Goal: Check status: Check status

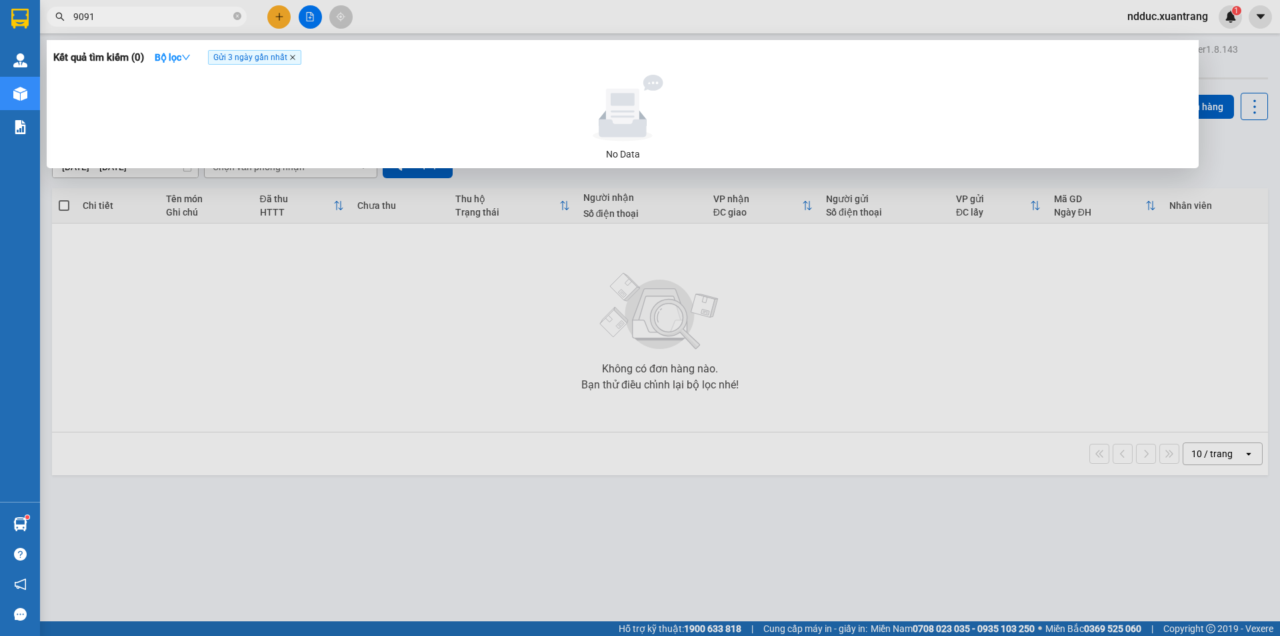
click at [295, 58] on icon "close" at bounding box center [292, 57] width 5 height 5
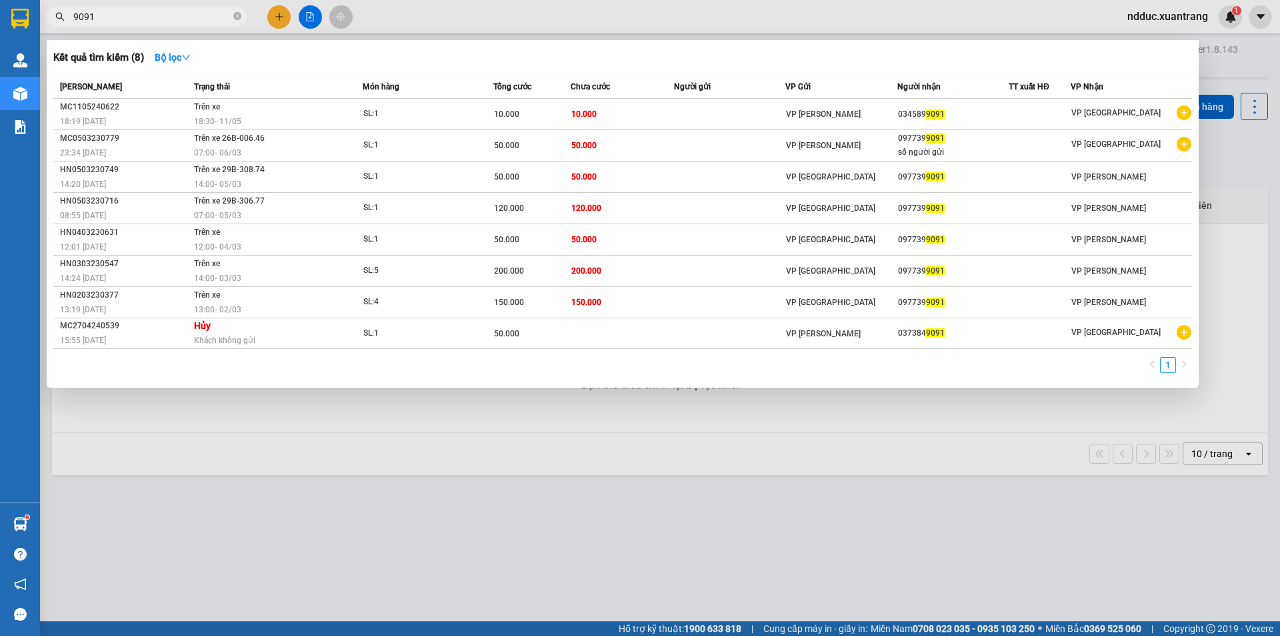
click at [136, 20] on input "9091" at bounding box center [151, 16] width 157 height 15
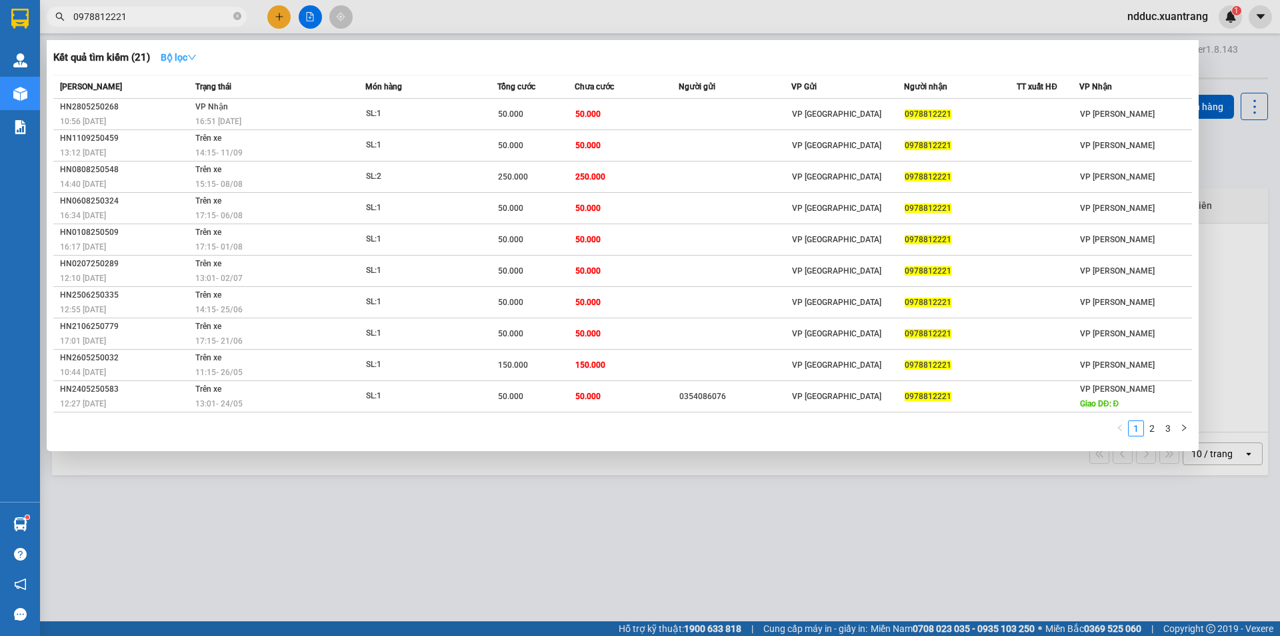
type input "0978812221"
click at [181, 49] on button "Bộ lọc" at bounding box center [178, 57] width 57 height 21
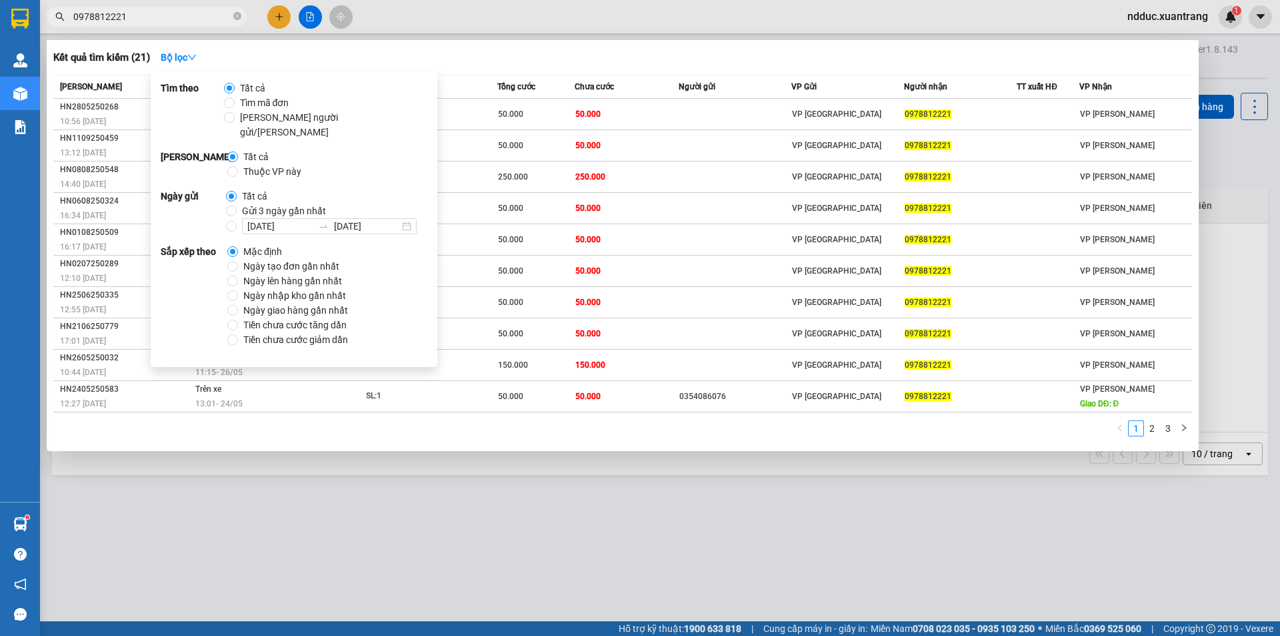
click at [237, 203] on span "Gửi 3 ngày gần nhất" at bounding box center [284, 210] width 95 height 15
click at [235, 205] on input "Gửi 3 ngày gần nhất" at bounding box center [231, 210] width 11 height 11
radio input "true"
radio input "false"
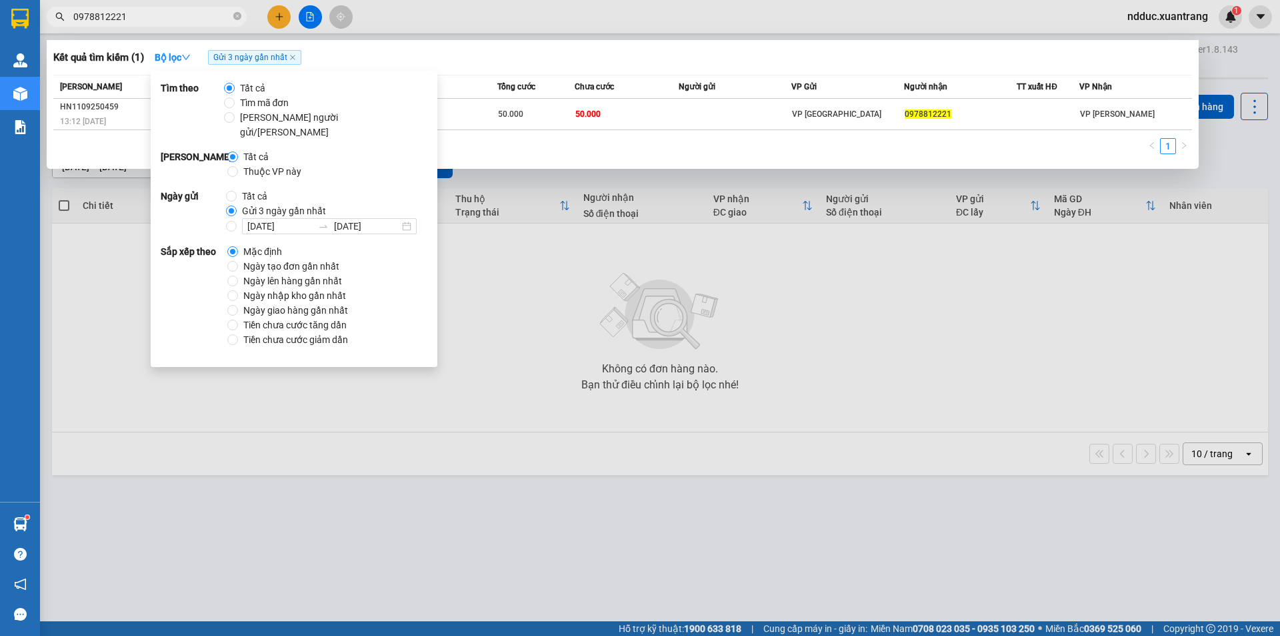
click at [528, 163] on div "Kết quả [PERSON_NAME] ( 1 ) Bộ lọc Gửi 3 ngày gần nhất Mã ĐH Trạng thái Món hàn…" at bounding box center [623, 104] width 1152 height 129
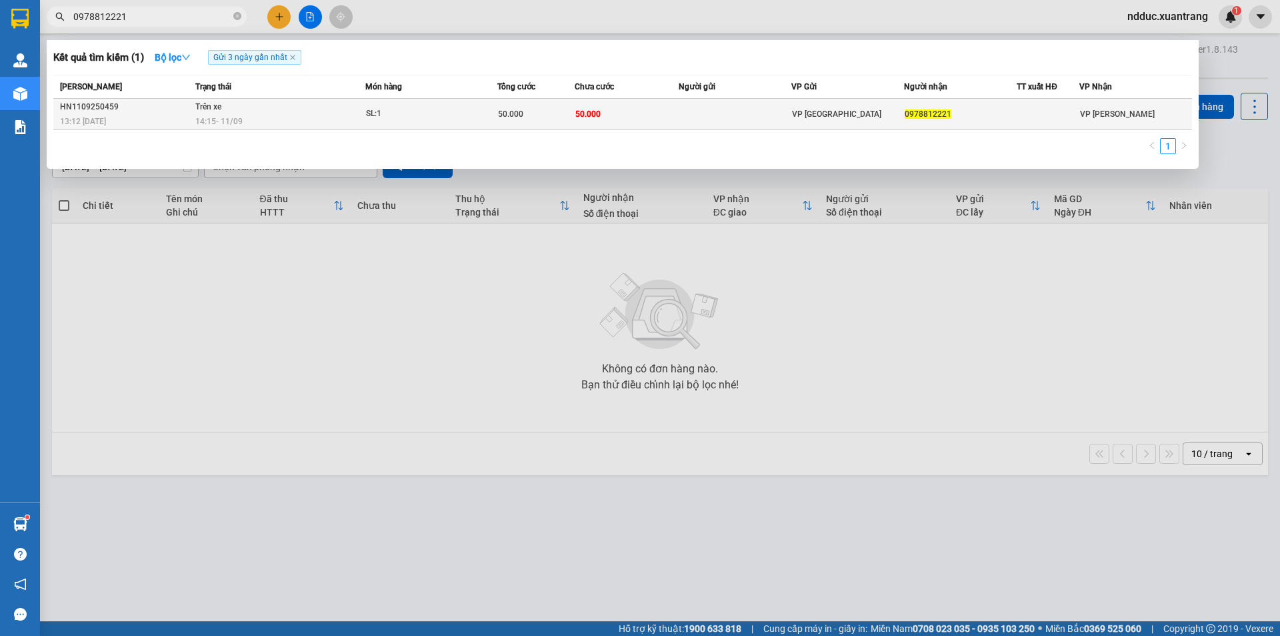
click at [313, 111] on td "Trên xe 14:15 [DATE]" at bounding box center [278, 114] width 173 height 31
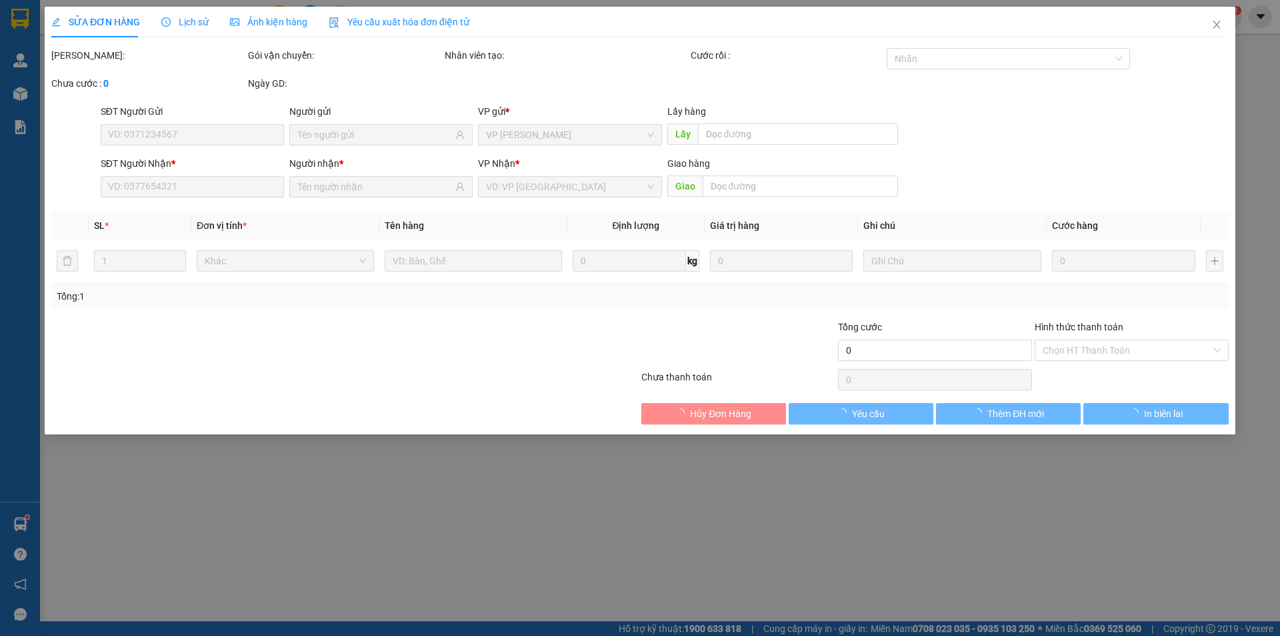
type input "0978812221"
type input "50.000"
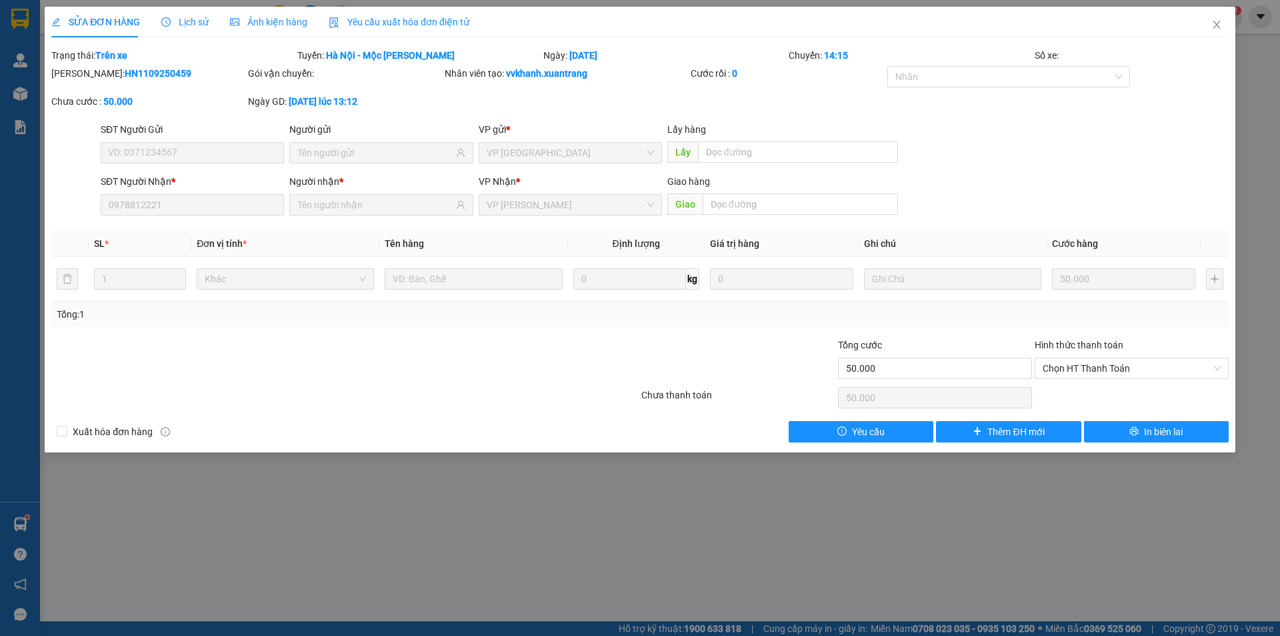
click at [182, 28] on div "Lịch sử" at bounding box center [184, 22] width 47 height 15
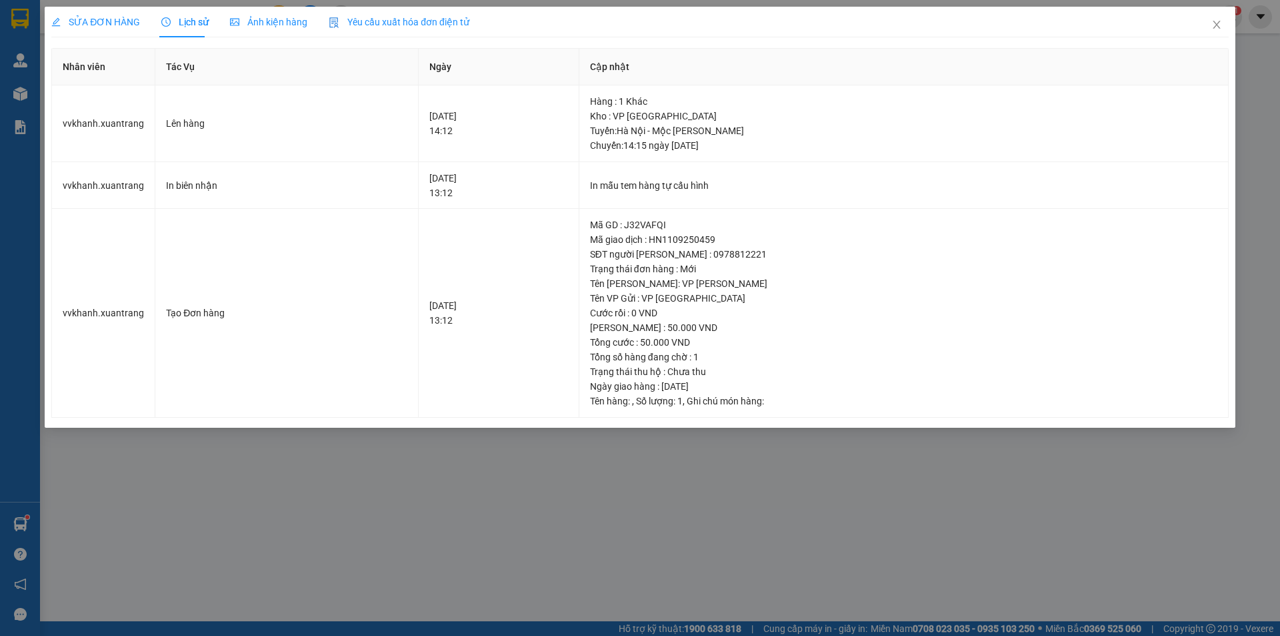
click at [256, 17] on span "Ảnh kiện hàng" at bounding box center [268, 22] width 77 height 11
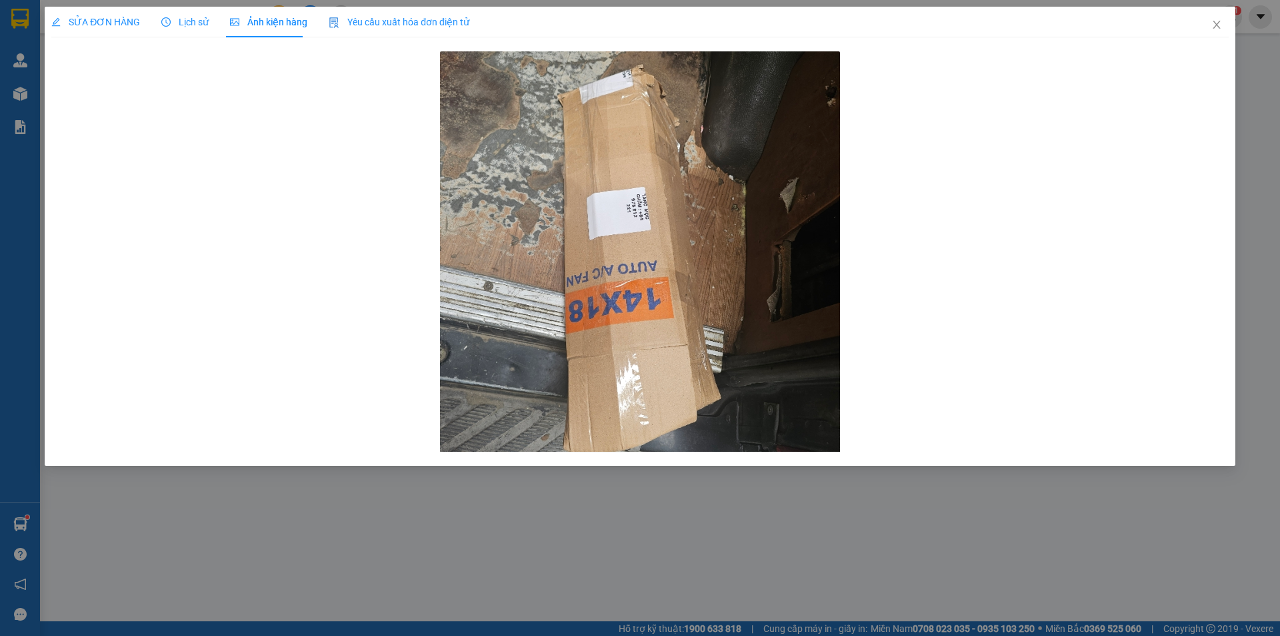
drag, startPoint x: 169, startPoint y: 20, endPoint x: 133, endPoint y: 19, distance: 36.0
click at [167, 20] on span "Lịch sử" at bounding box center [184, 22] width 47 height 11
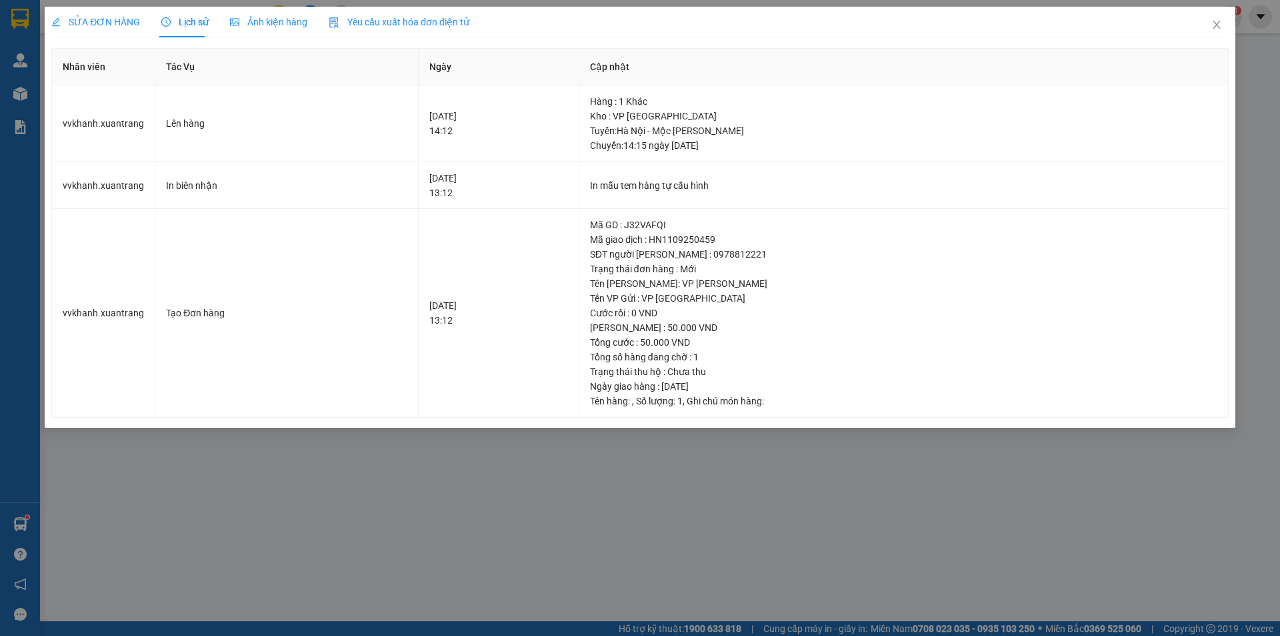
click at [110, 21] on span "SỬA ĐƠN HÀNG" at bounding box center [95, 22] width 89 height 11
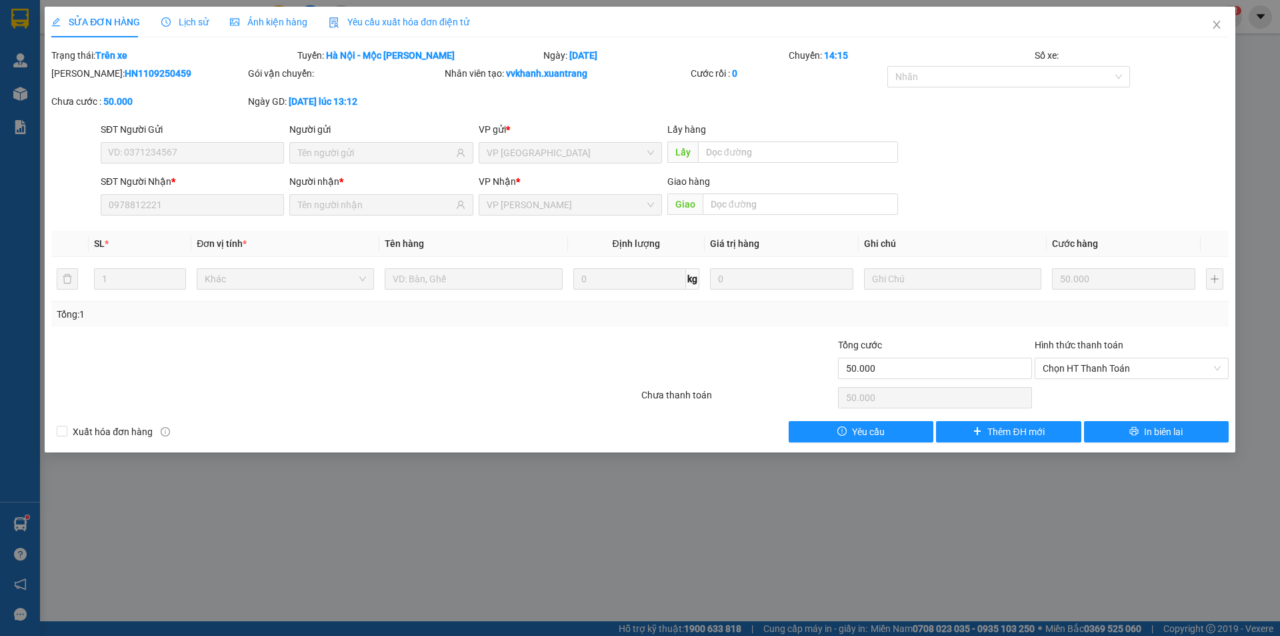
drag, startPoint x: 177, startPoint y: 21, endPoint x: 253, endPoint y: 23, distance: 75.4
click at [179, 21] on span "Lịch sử" at bounding box center [184, 22] width 47 height 11
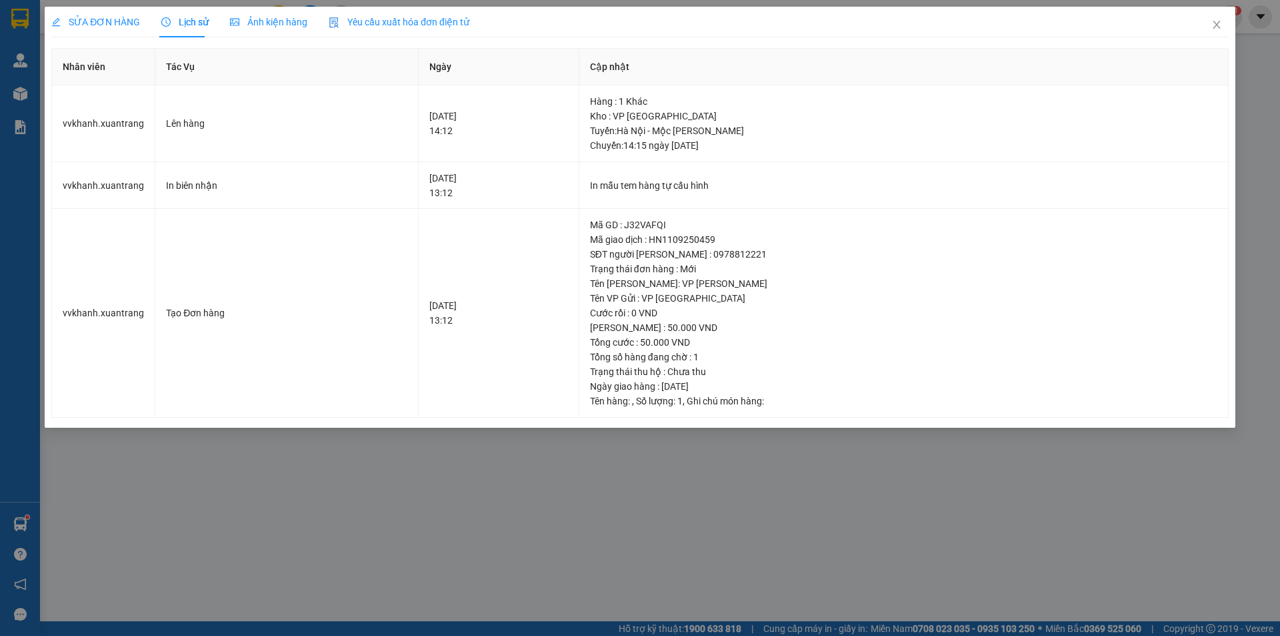
click at [262, 22] on span "Ảnh kiện hàng" at bounding box center [268, 22] width 77 height 11
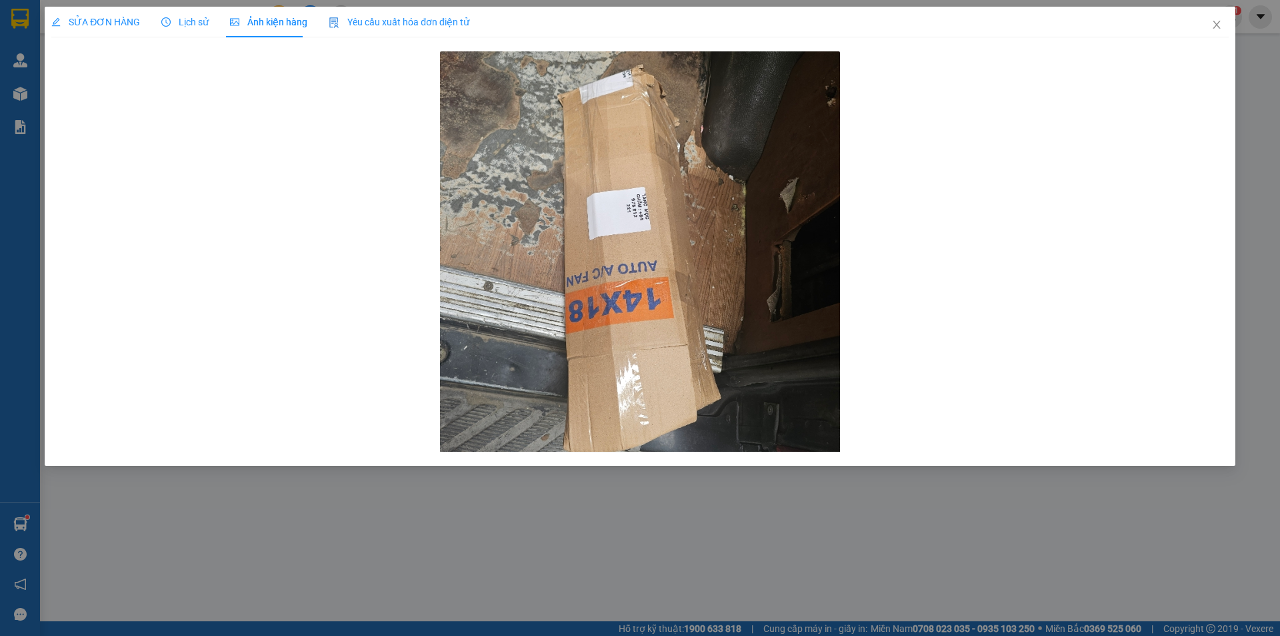
click at [127, 23] on span "SỬA ĐƠN HÀNG" at bounding box center [95, 22] width 89 height 11
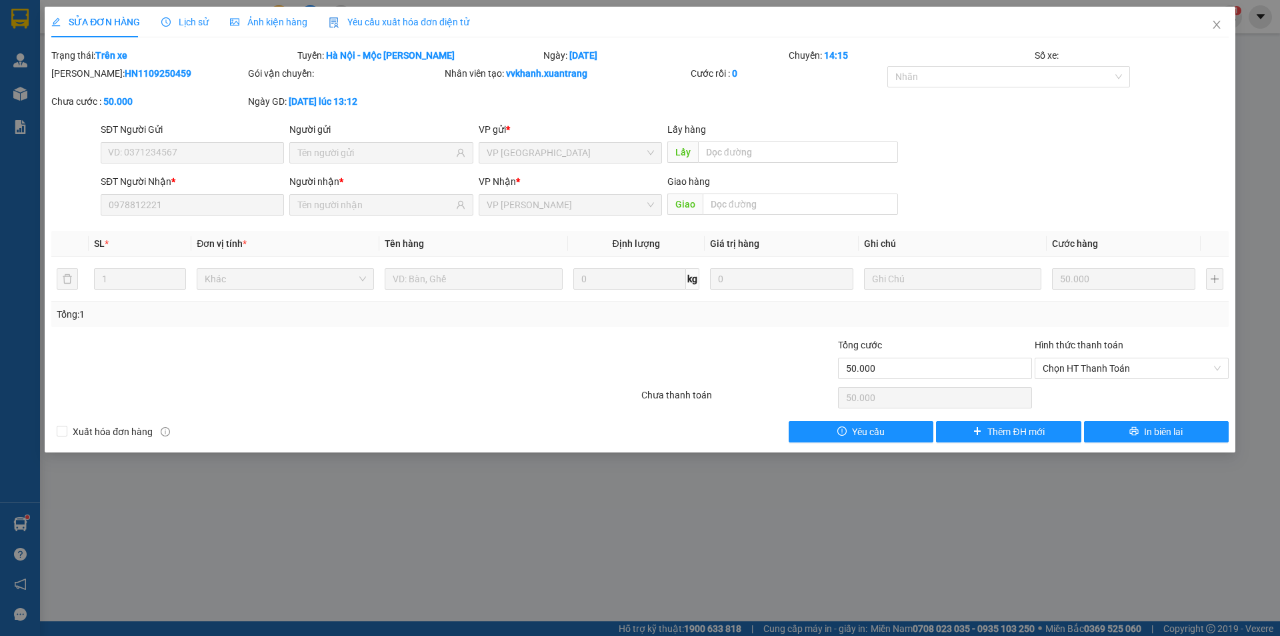
click at [201, 17] on span "Lịch sử" at bounding box center [184, 22] width 47 height 11
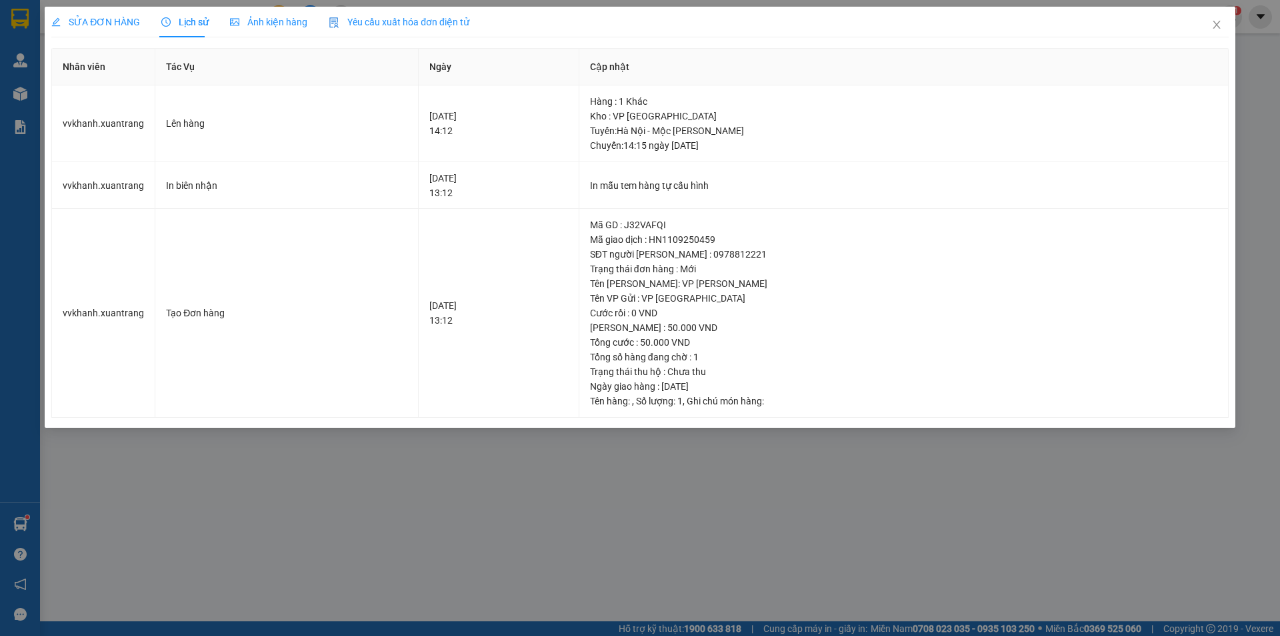
drag, startPoint x: 115, startPoint y: 19, endPoint x: 636, endPoint y: 19, distance: 521.5
click at [115, 19] on span "SỬA ĐƠN HÀNG" at bounding box center [95, 22] width 89 height 11
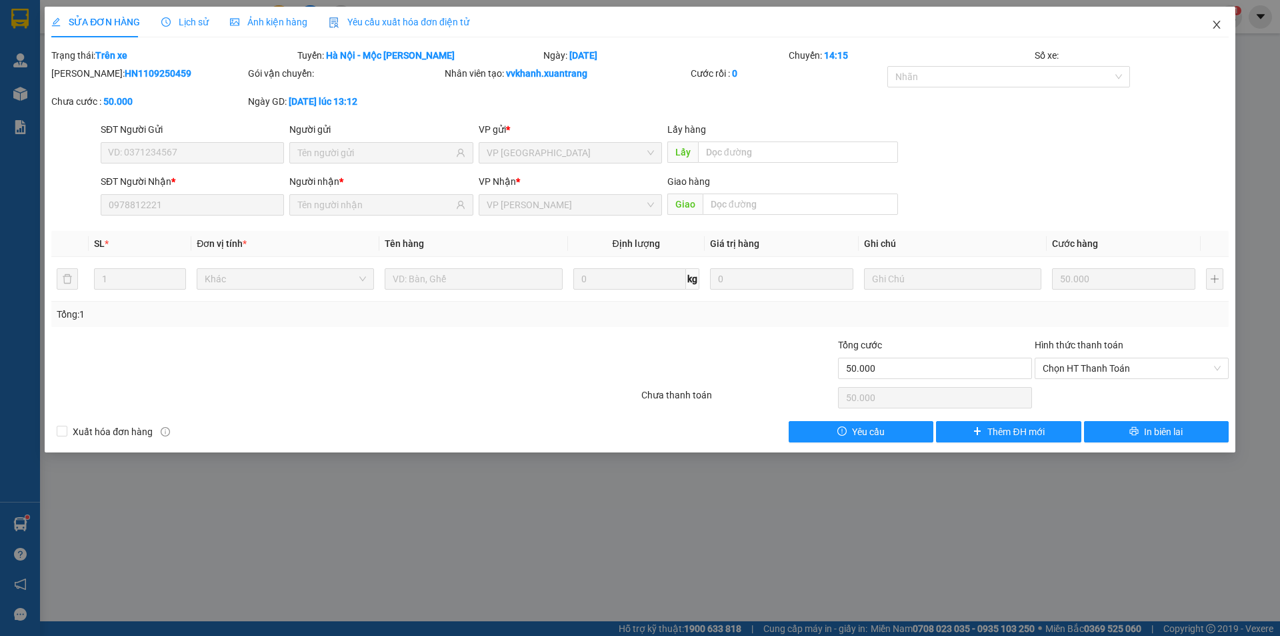
drag, startPoint x: 1225, startPoint y: 21, endPoint x: 358, endPoint y: 29, distance: 866.9
click at [1220, 21] on span "Close" at bounding box center [1216, 25] width 37 height 37
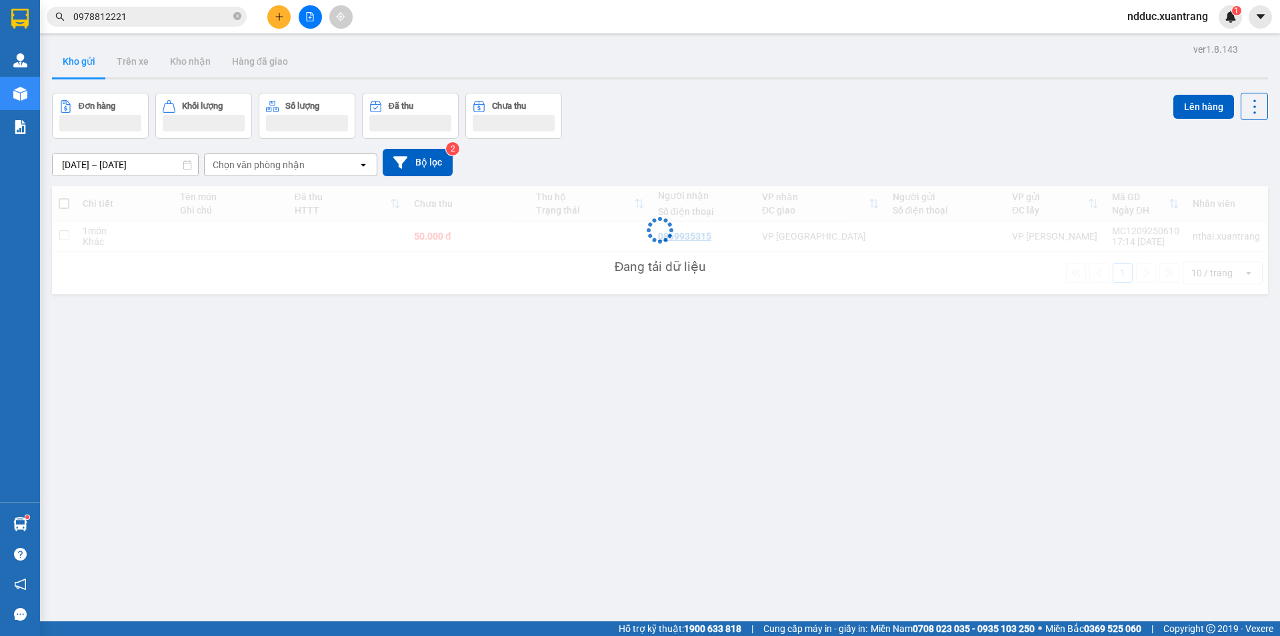
click at [129, 20] on input "0978812221" at bounding box center [151, 16] width 157 height 15
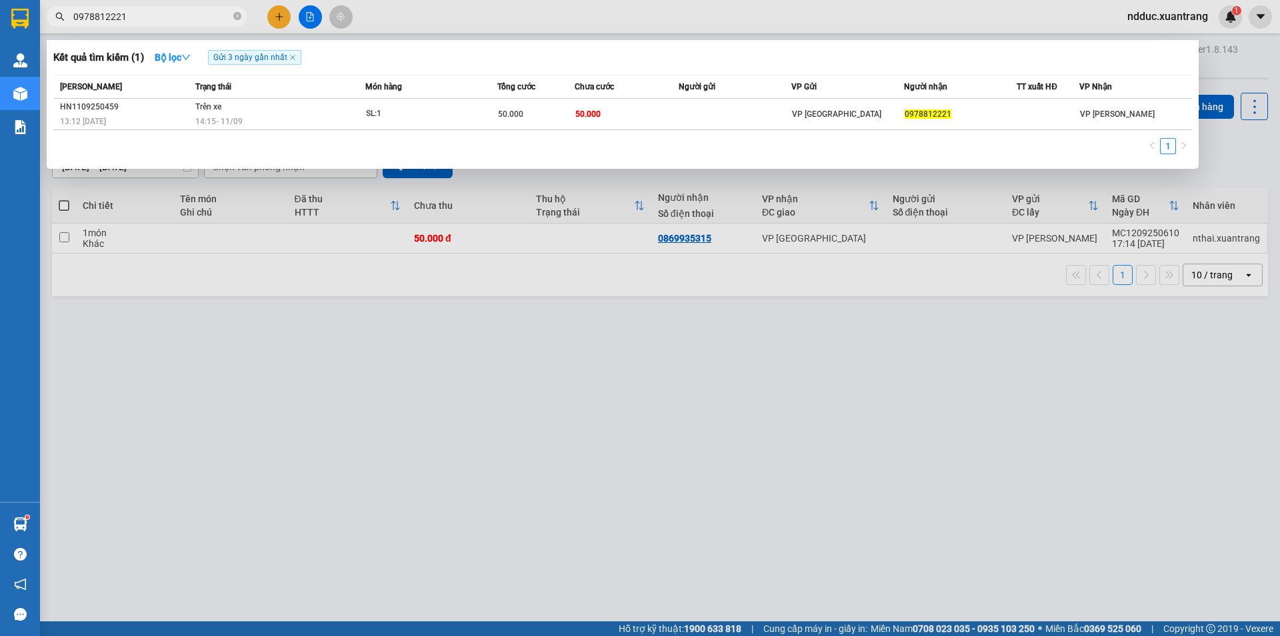
click at [128, 20] on input "0978812221" at bounding box center [151, 16] width 157 height 15
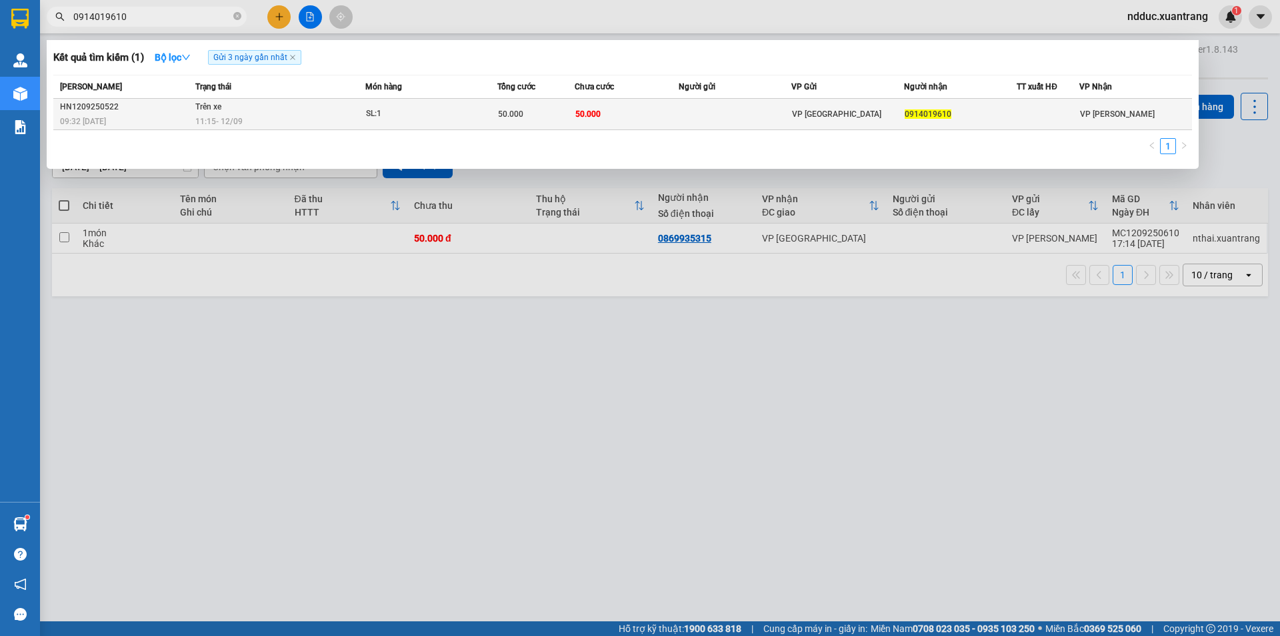
type input "0914019610"
click at [453, 114] on div "SL: 1" at bounding box center [416, 114] width 100 height 15
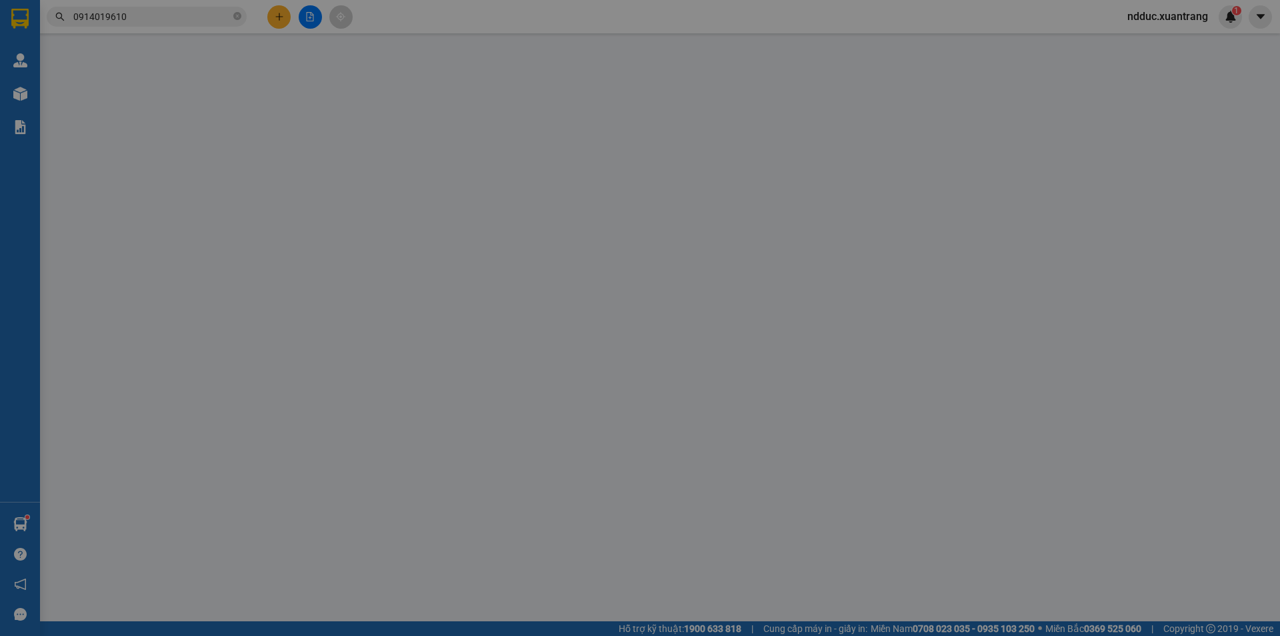
type input "0914019610"
type input "50.000"
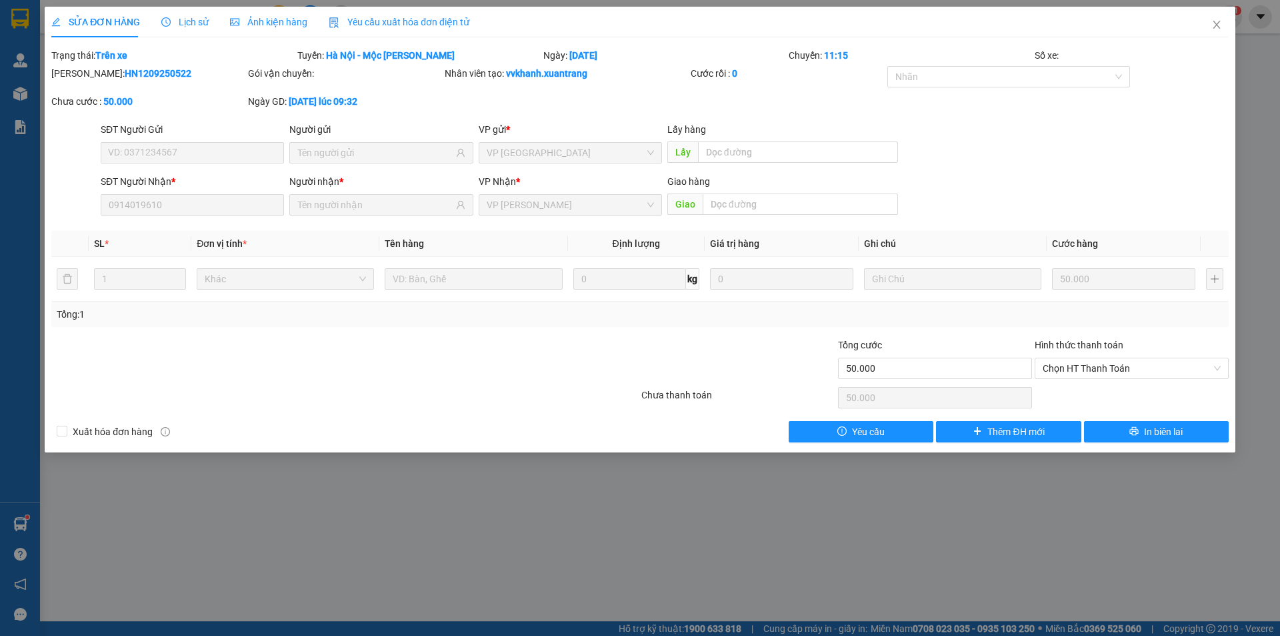
click at [188, 24] on span "Lịch sử" at bounding box center [184, 22] width 47 height 11
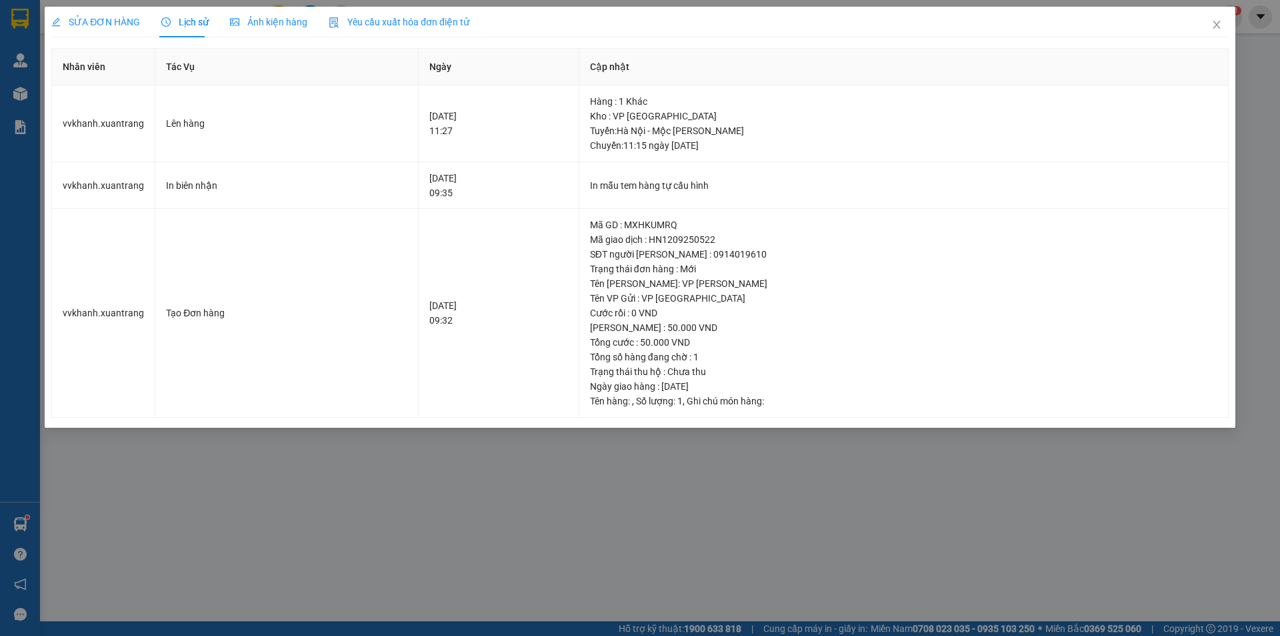
click at [259, 18] on span "Ảnh kiện hàng" at bounding box center [268, 22] width 77 height 11
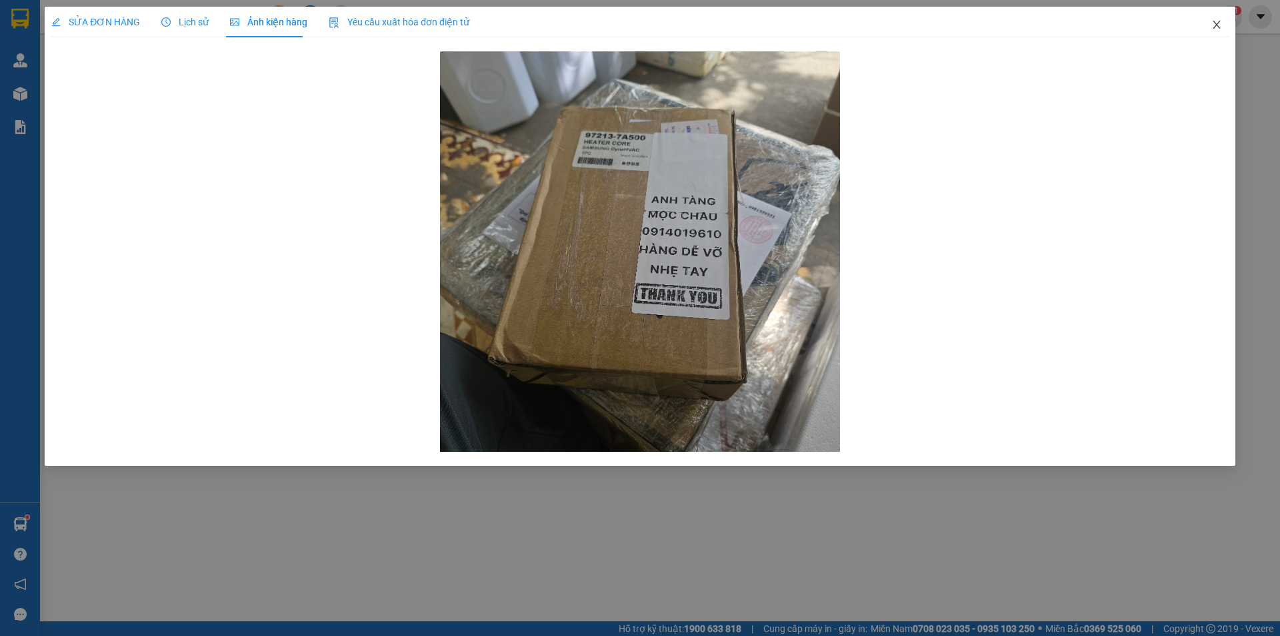
click at [1227, 26] on span "Close" at bounding box center [1216, 25] width 37 height 37
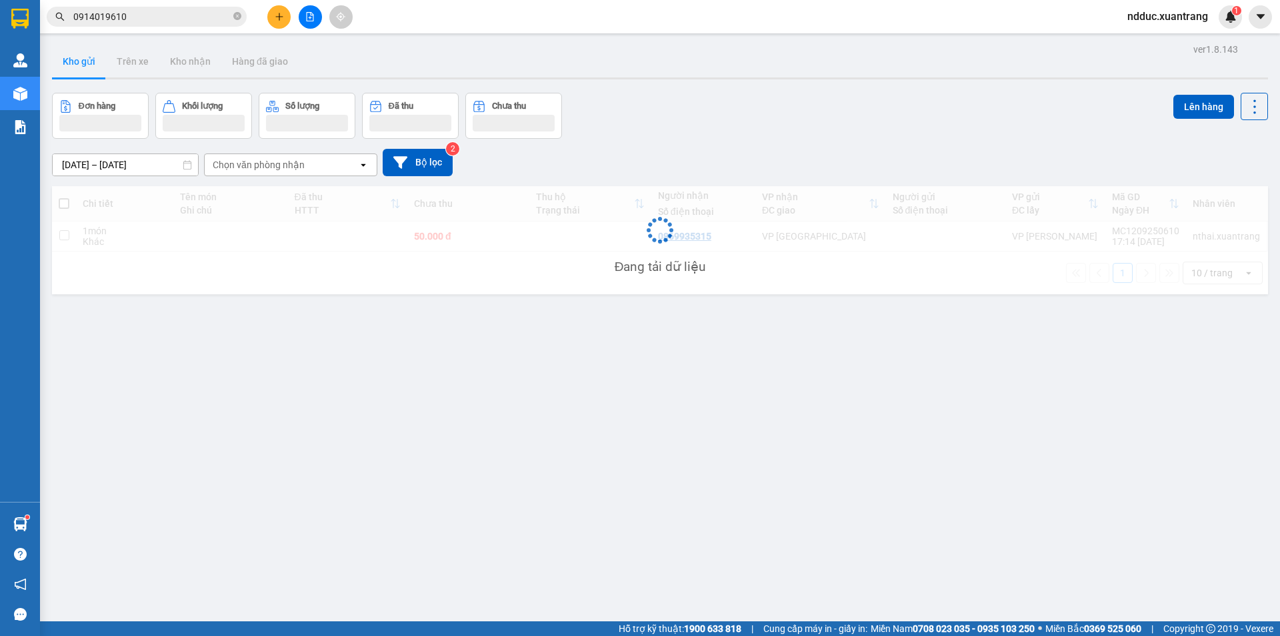
click at [1220, 25] on div "ndduc.xuantrang 1" at bounding box center [1179, 16] width 125 height 23
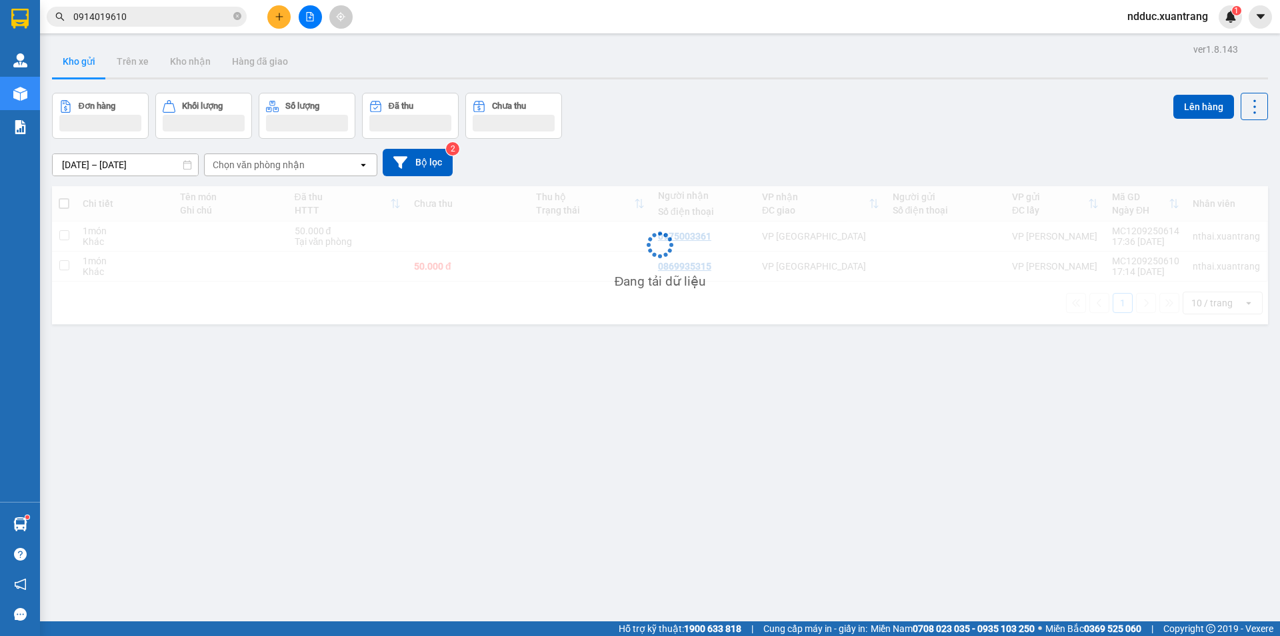
click at [1189, 18] on span "ndduc.xuantrang" at bounding box center [1168, 16] width 102 height 17
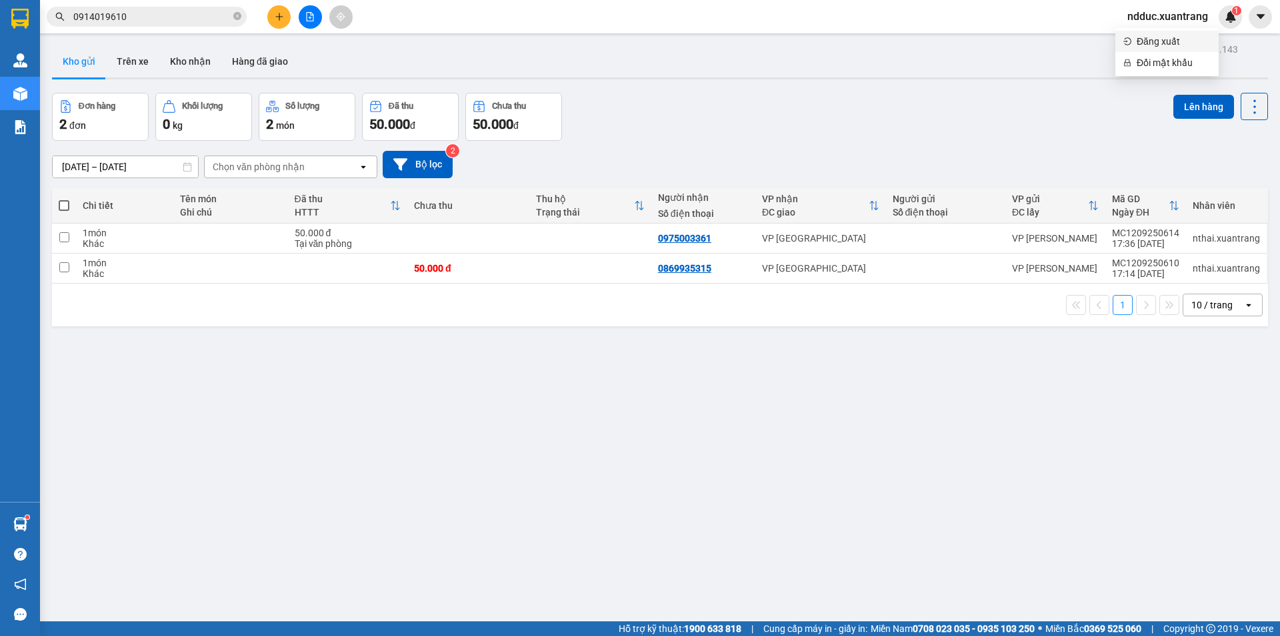
click at [1148, 45] on span "Đăng xuất" at bounding box center [1174, 41] width 74 height 15
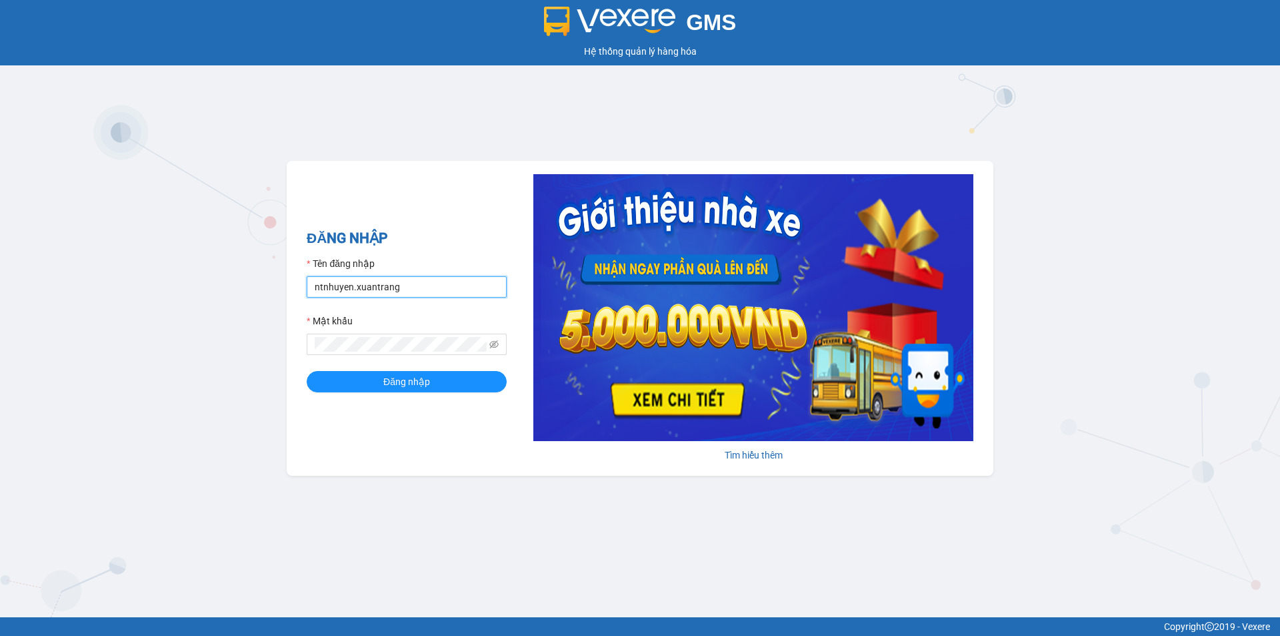
drag, startPoint x: 351, startPoint y: 288, endPoint x: 366, endPoint y: 299, distance: 19.1
click at [351, 288] on input "ntnhuyen.xuantrang" at bounding box center [407, 286] width 200 height 21
type input "ndduc.xuantrang"
click at [307, 371] on button "Đăng nhập" at bounding box center [407, 381] width 200 height 21
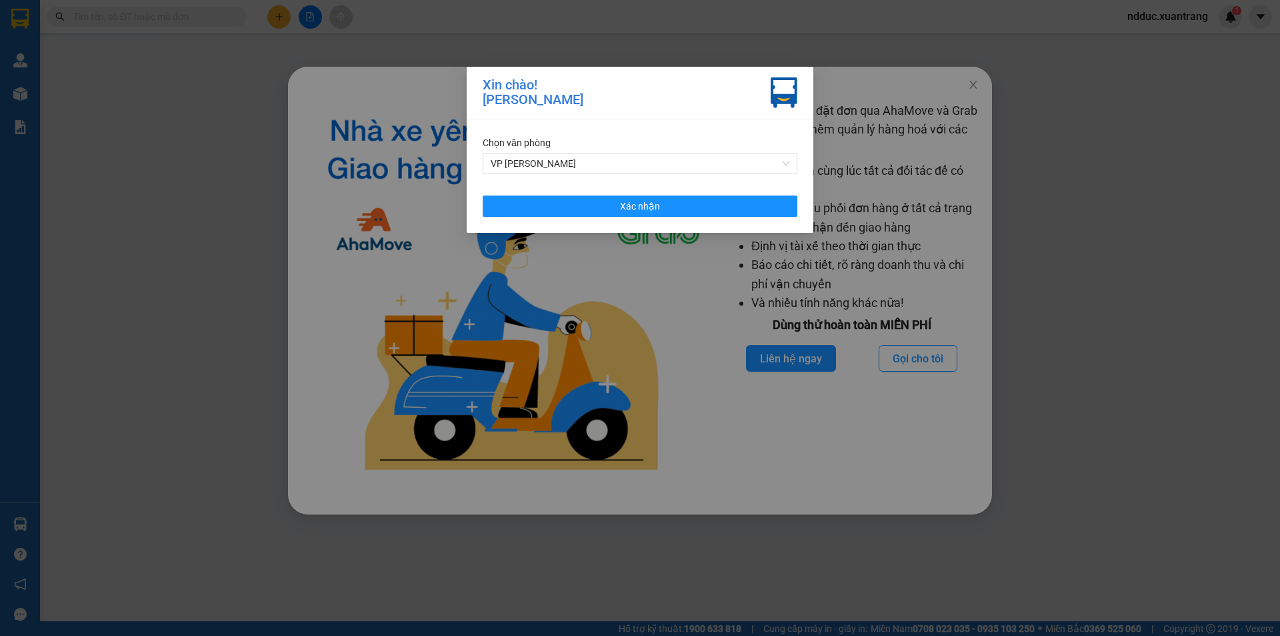
click at [136, 16] on div "Xin chào! Nguyễn Đình Đức Chọn văn phòng VP MỘC CHÂU Xác nhận" at bounding box center [640, 318] width 1280 height 636
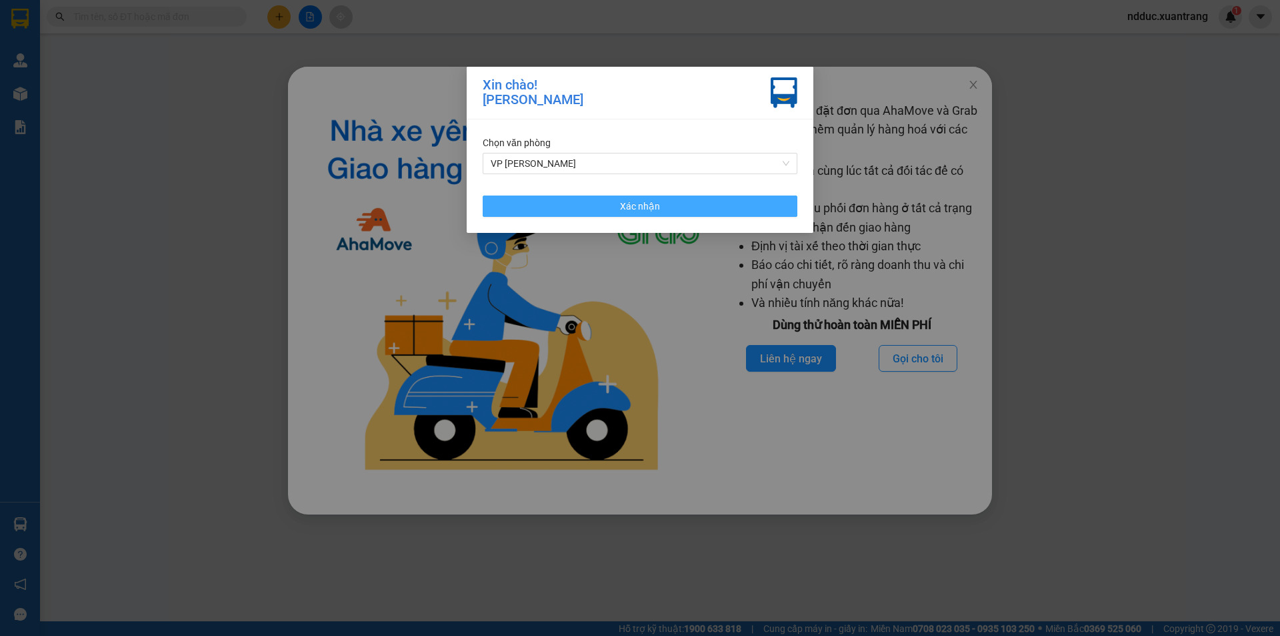
click at [707, 204] on button "Xác nhận" at bounding box center [640, 205] width 315 height 21
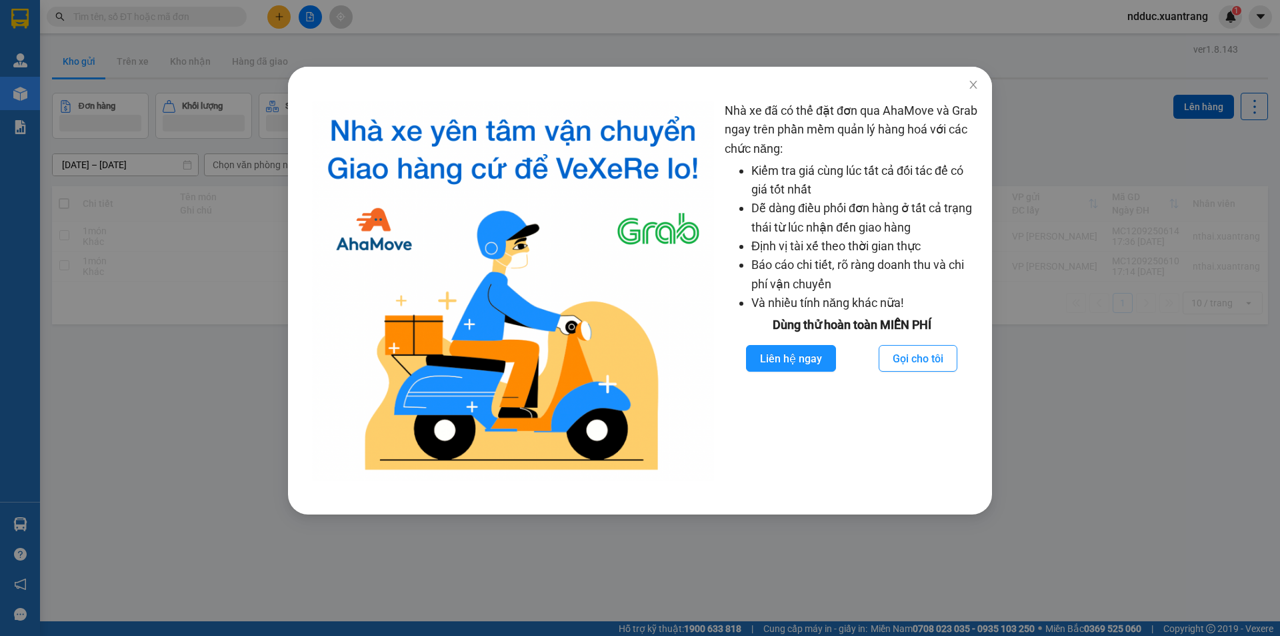
click at [159, 10] on div "Nhà xe đã có thể đặt đơn qua AhaMove và Grab ngay trên phần mềm quản lý hàng ho…" at bounding box center [640, 318] width 1280 height 636
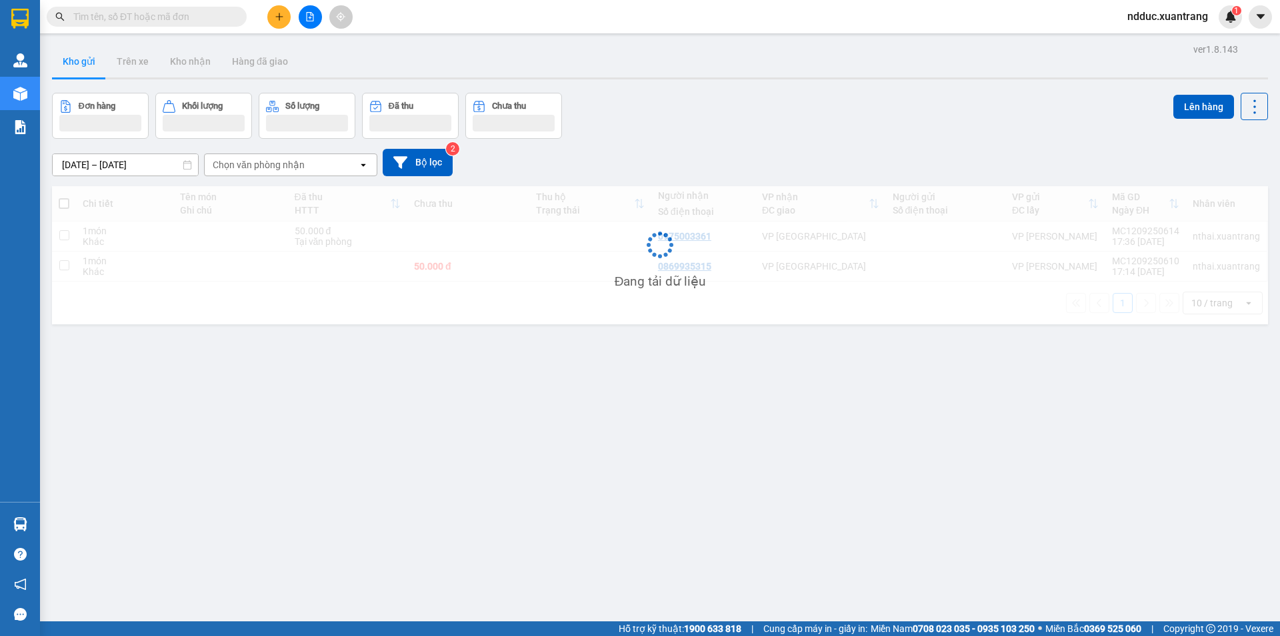
click at [159, 10] on div "Nhà xe đã có thể đặt đơn qua AhaMove và Grab ngay trên phần mềm quản lý hàng ho…" at bounding box center [640, 318] width 1280 height 636
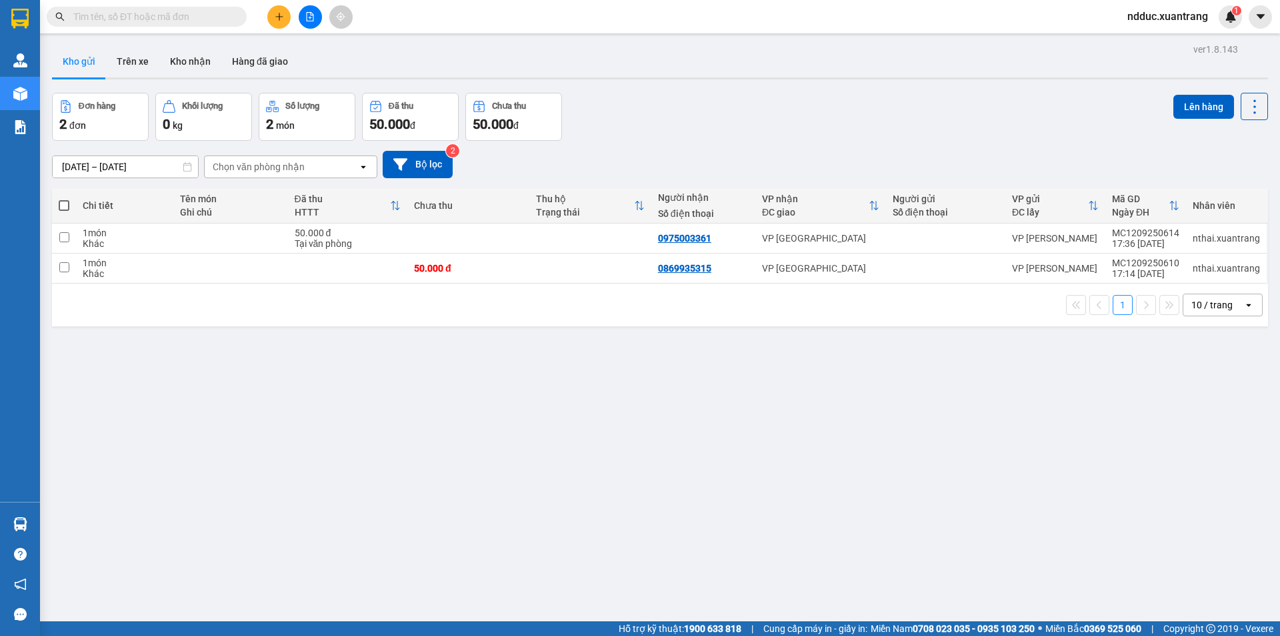
click at [166, 10] on input "text" at bounding box center [151, 16] width 157 height 15
paste input "0385919619"
type input "0385919619"
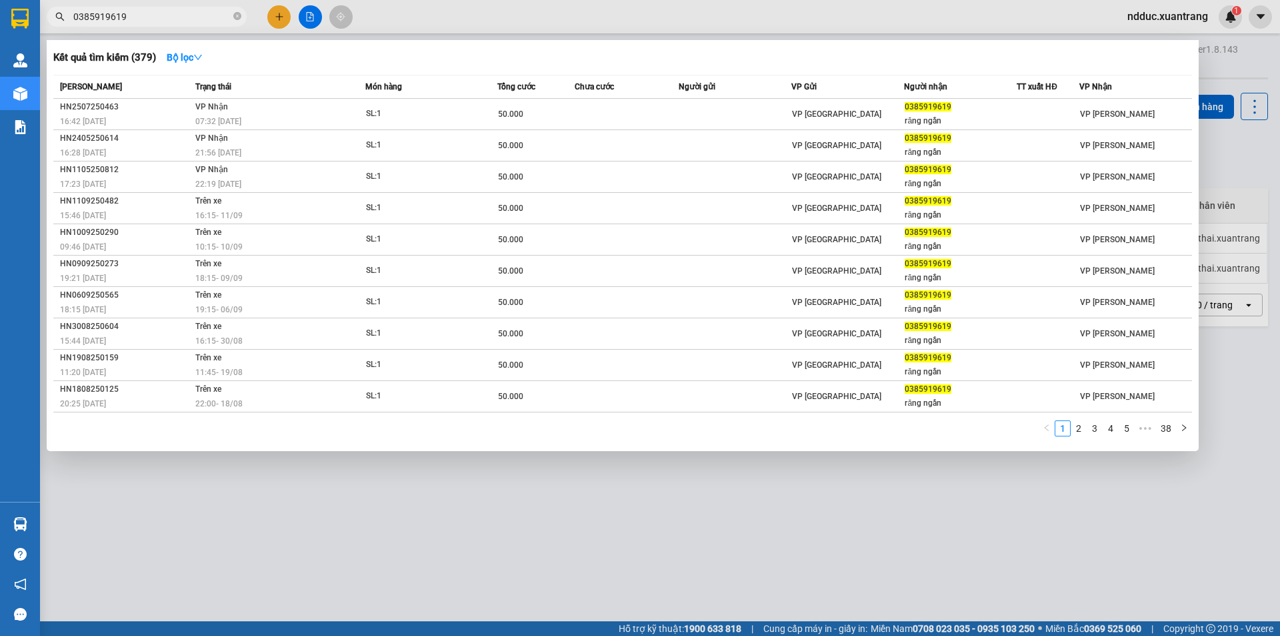
click at [145, 15] on input "0385919619" at bounding box center [151, 16] width 157 height 15
type input "0983646889"
click at [207, 58] on button "Bộ lọc" at bounding box center [184, 57] width 57 height 21
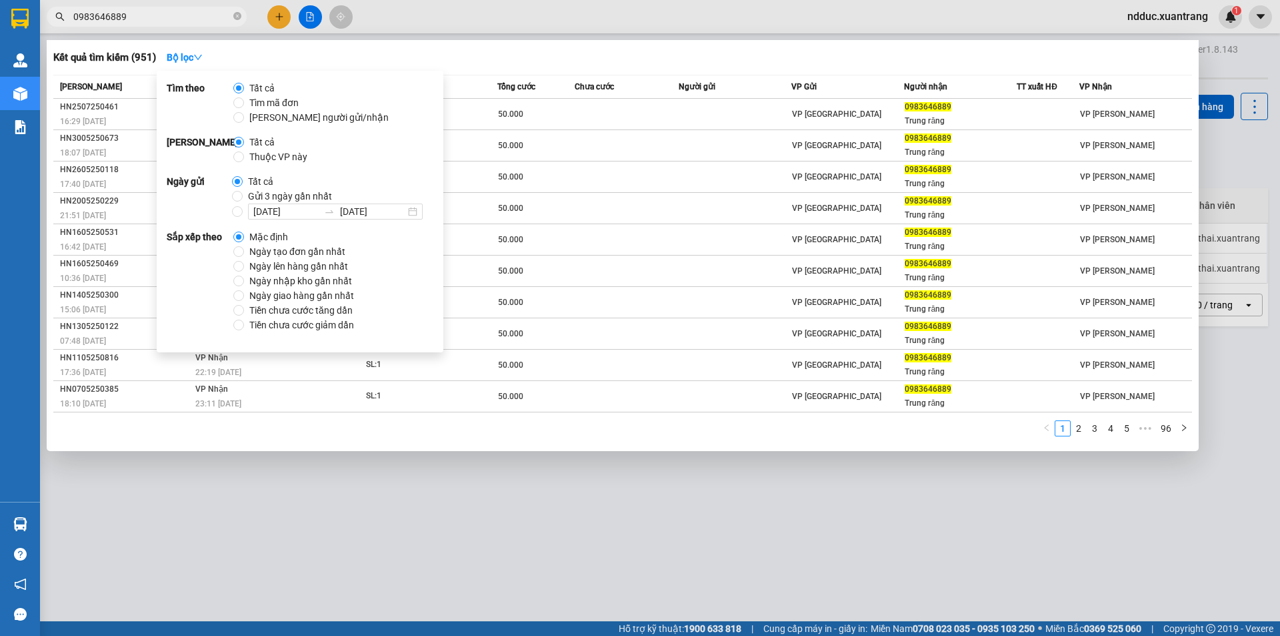
click at [247, 195] on span "Gửi 3 ngày gần nhất" at bounding box center [290, 196] width 95 height 15
click at [243, 195] on input "Gửi 3 ngày gần nhất" at bounding box center [237, 196] width 11 height 11
radio input "true"
radio input "false"
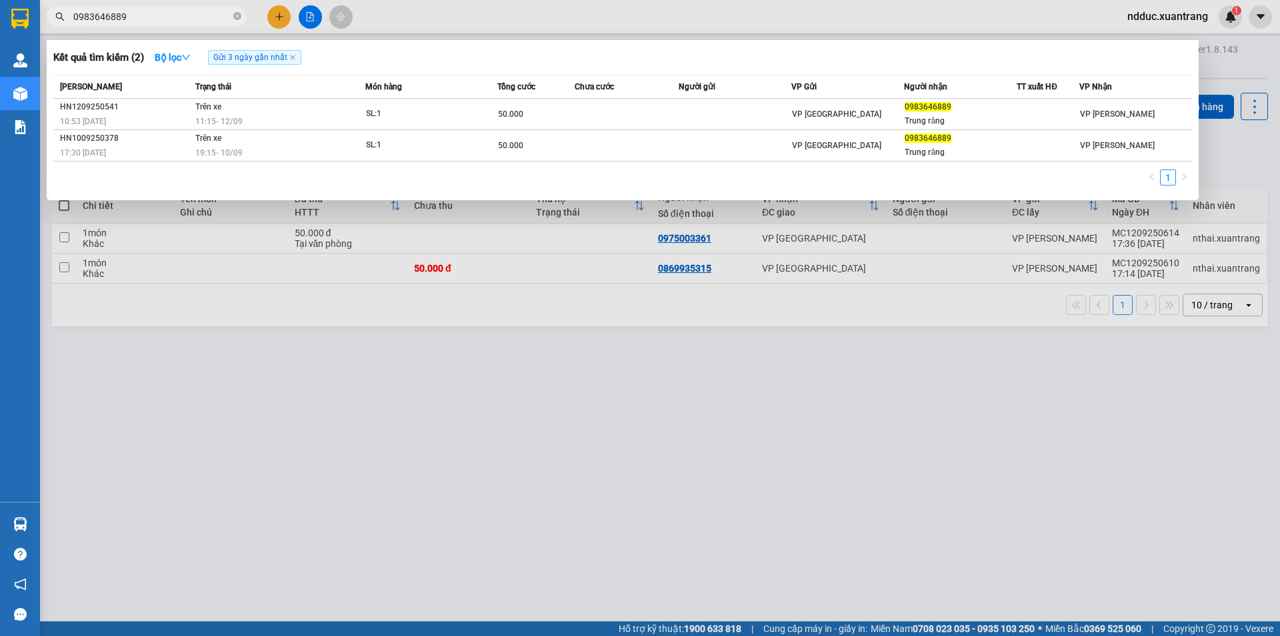
click at [527, 56] on div "Kết quả tìm kiếm ( 2 ) Bộ lọc Gửi 3 ngày gần nhất" at bounding box center [622, 57] width 1139 height 21
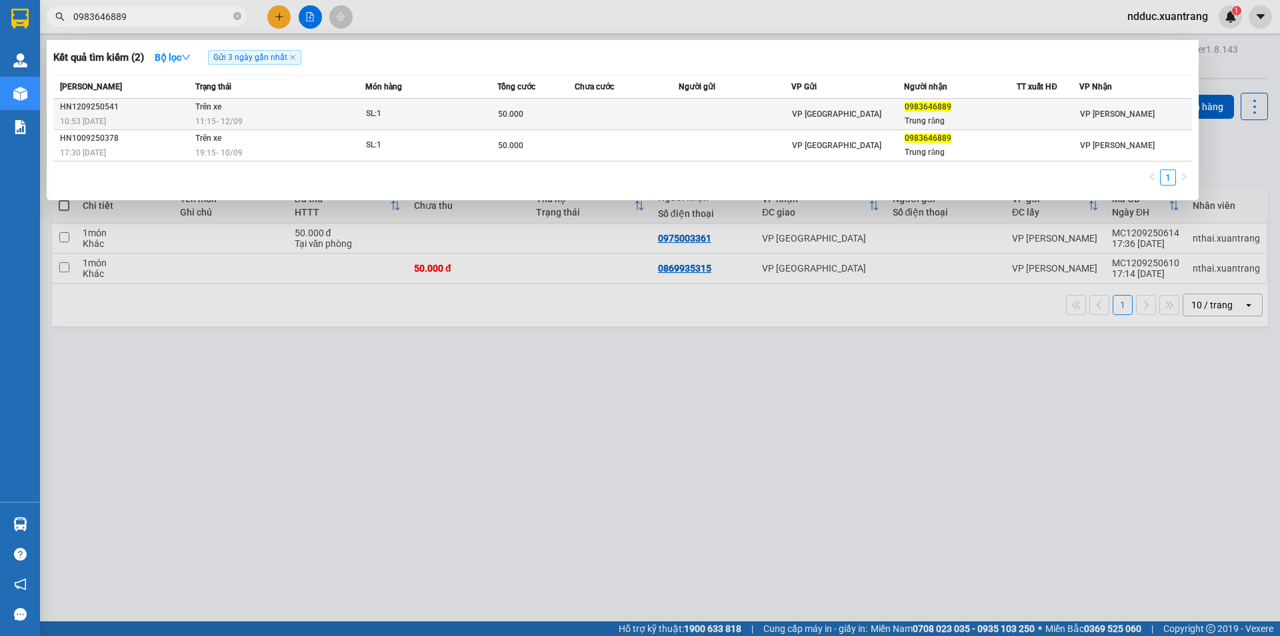
click at [595, 116] on td at bounding box center [627, 114] width 104 height 31
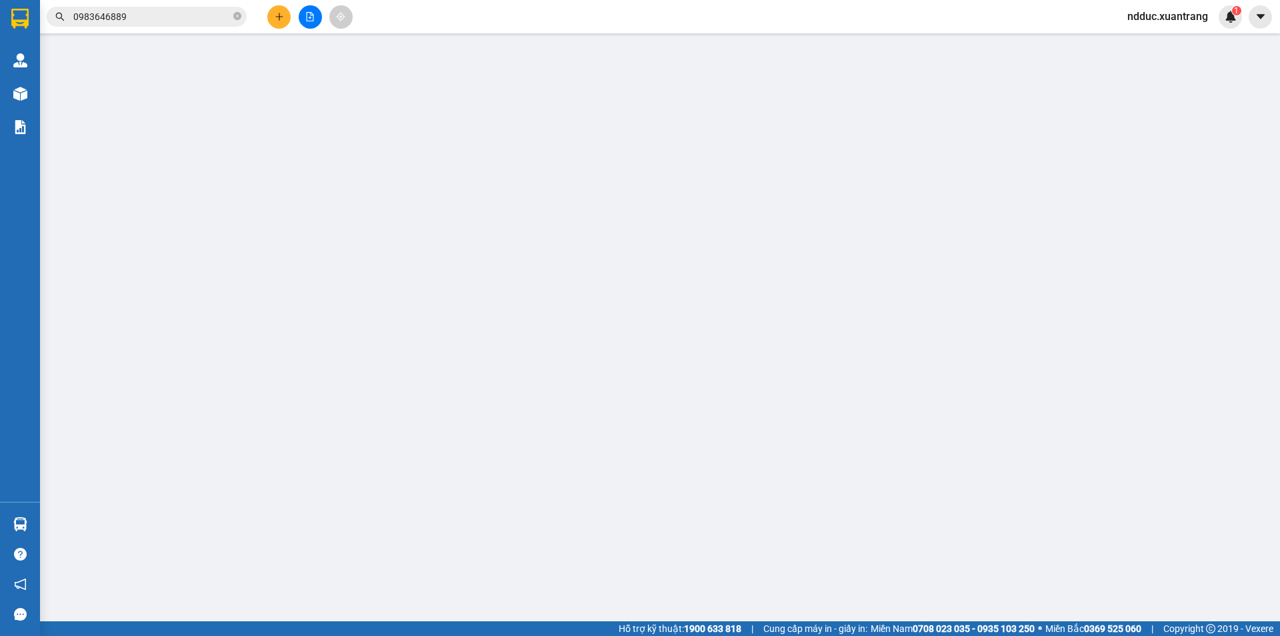
type input "0983646889"
type input "Trung răng"
type input "50.000"
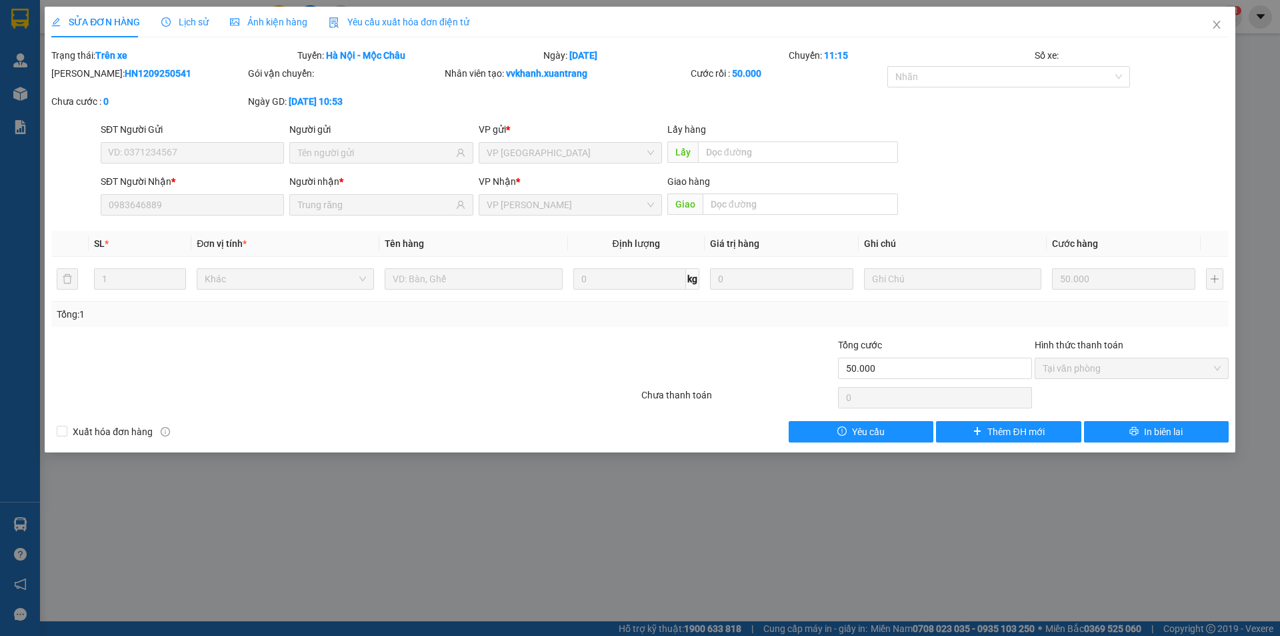
click at [265, 19] on span "Ảnh kiện hàng" at bounding box center [268, 22] width 77 height 11
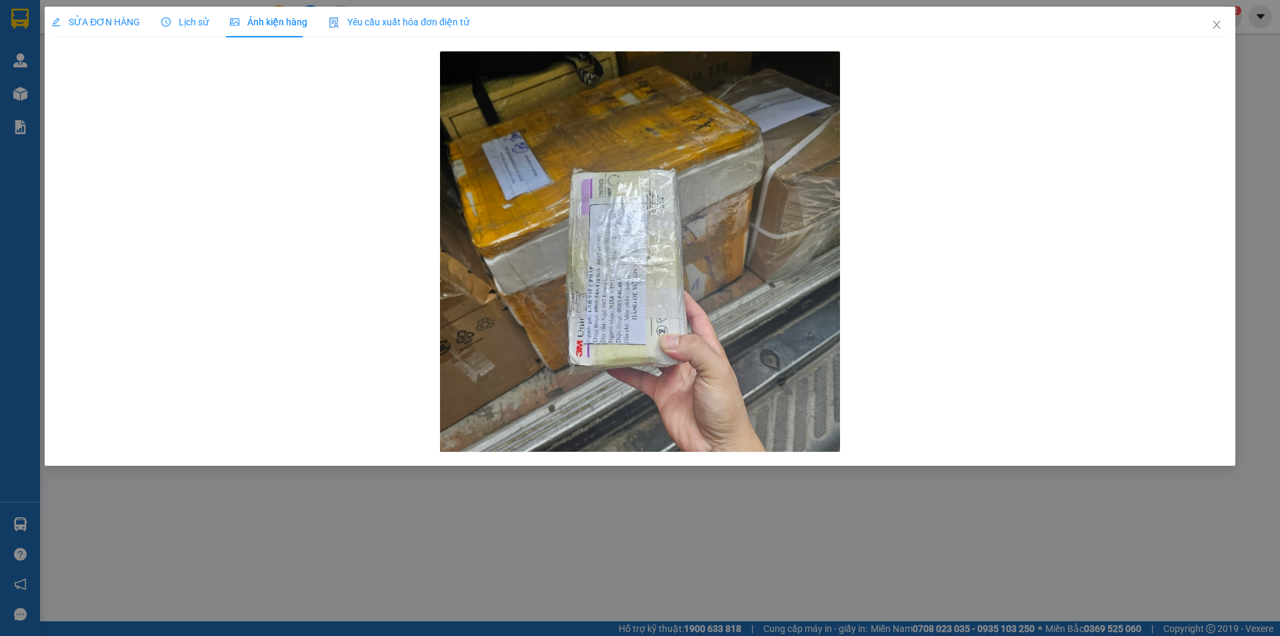
click at [185, 29] on div "Lịch sử" at bounding box center [184, 22] width 47 height 15
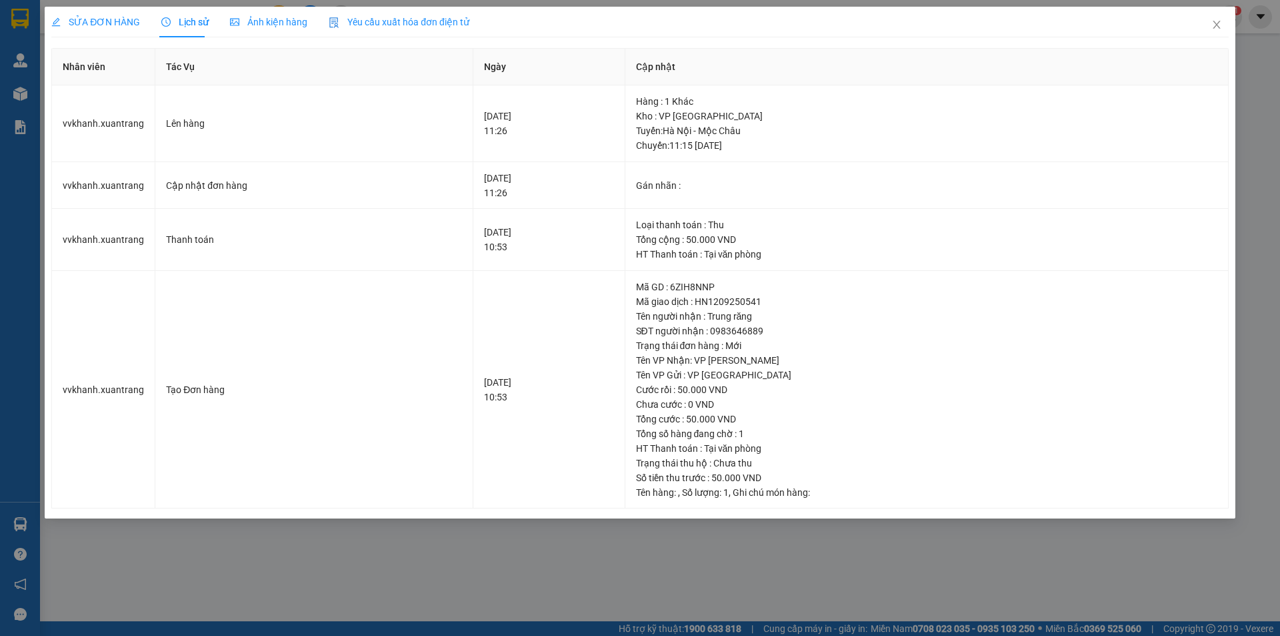
drag, startPoint x: 242, startPoint y: 18, endPoint x: 308, endPoint y: 25, distance: 66.4
click at [243, 19] on span "Ảnh kiện hàng" at bounding box center [268, 22] width 77 height 11
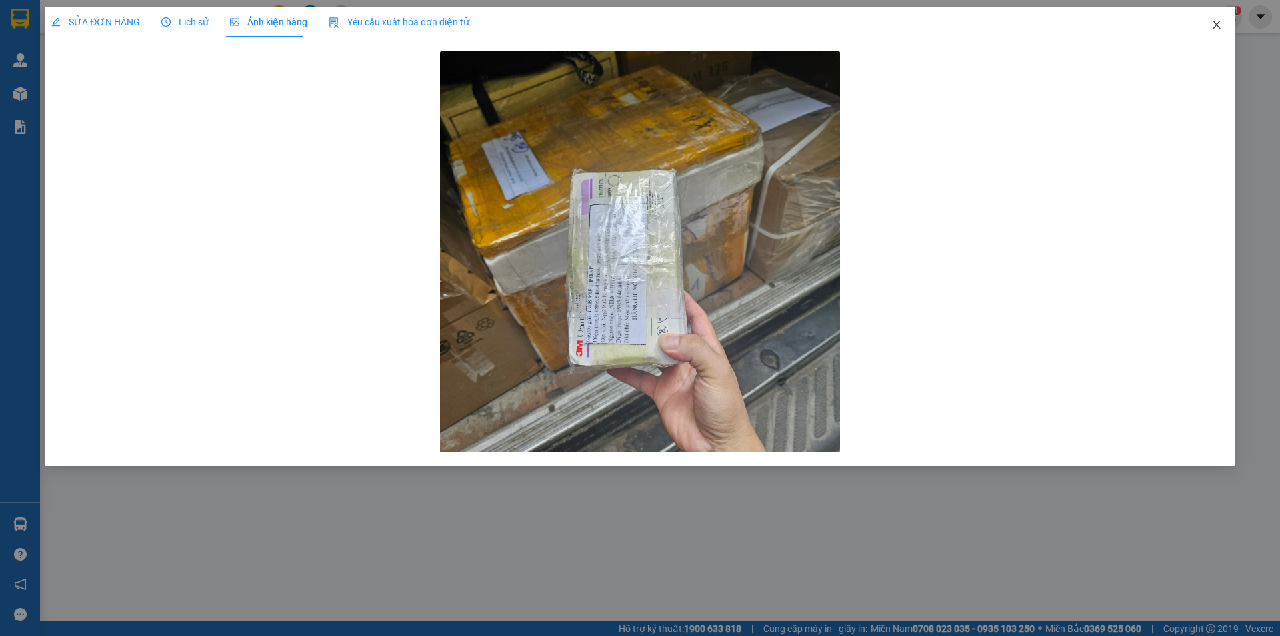
click at [1212, 23] on icon "close" at bounding box center [1217, 24] width 11 height 11
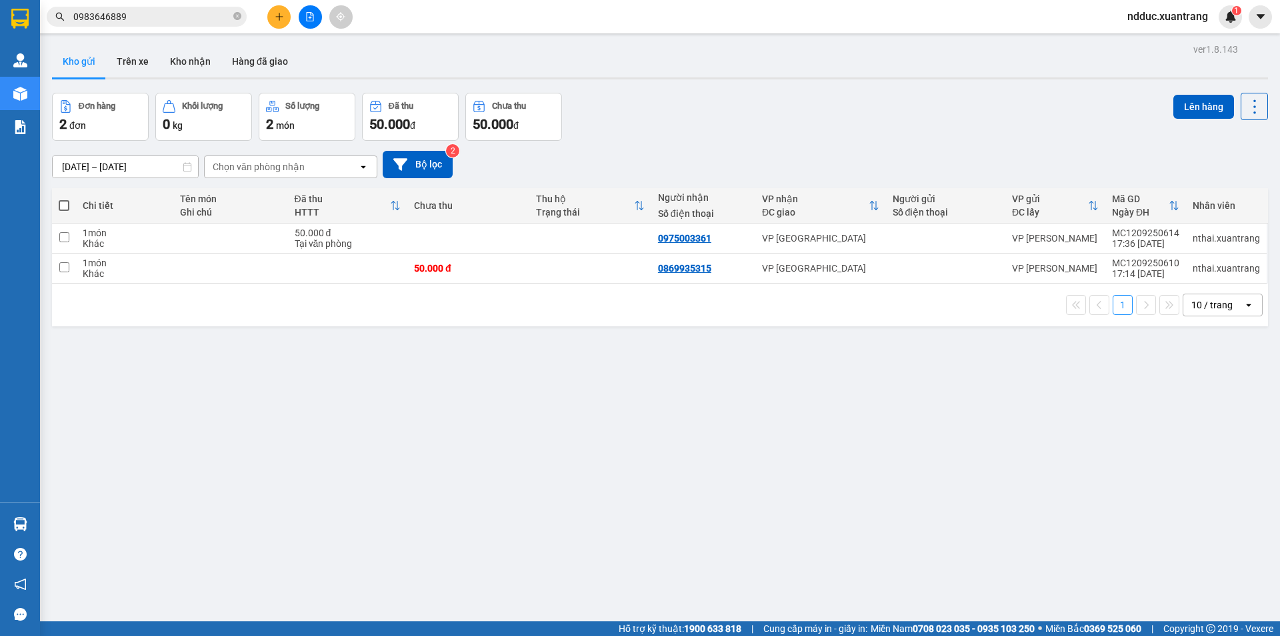
click at [162, 15] on input "0983646889" at bounding box center [151, 16] width 157 height 15
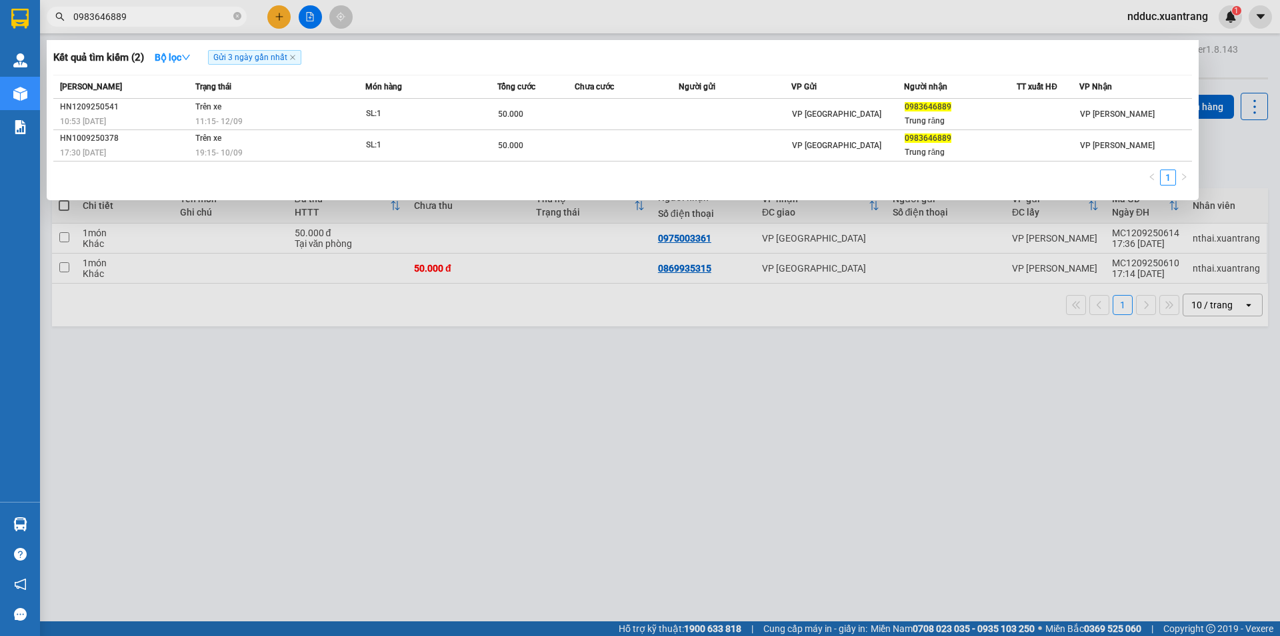
click at [1164, 15] on div at bounding box center [640, 318] width 1280 height 636
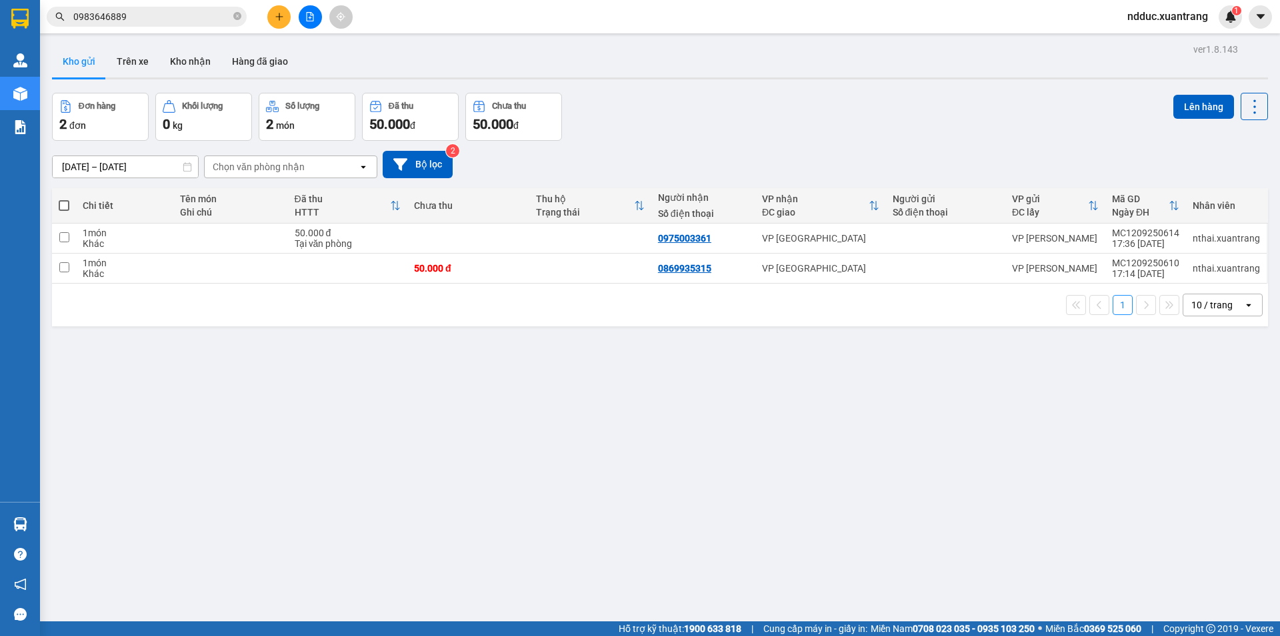
click at [1154, 18] on span "ndduc.xuantrang" at bounding box center [1168, 16] width 102 height 17
drag, startPoint x: 1146, startPoint y: 41, endPoint x: 1138, endPoint y: 41, distance: 8.0
click at [1138, 41] on span "Đăng xuất" at bounding box center [1174, 41] width 74 height 15
